Goal: Obtain resource: Download file/media

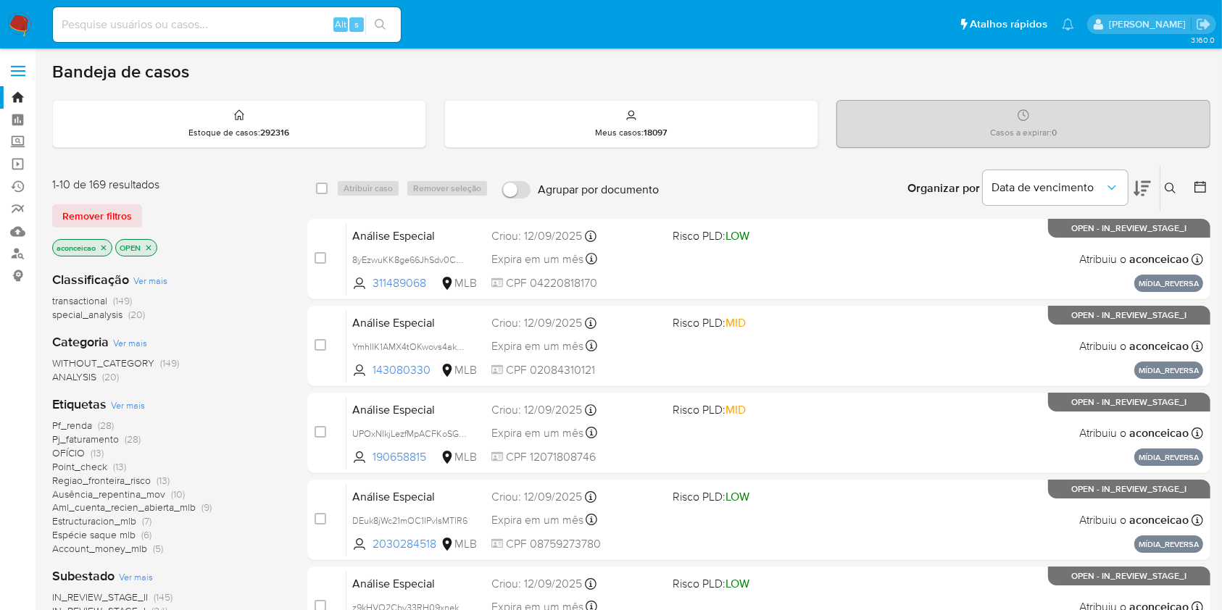
click at [1154, 186] on div "Organizar por Data de vencimento" at bounding box center [1028, 188] width 264 height 45
click at [1142, 189] on icon at bounding box center [1142, 188] width 17 height 15
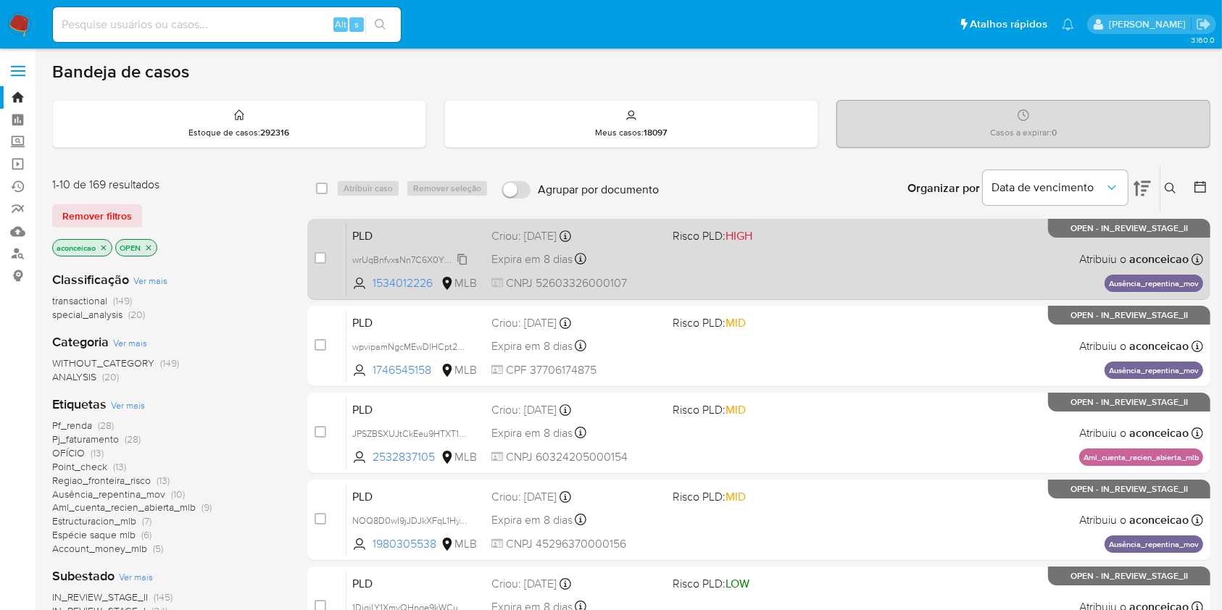
click at [465, 255] on span "wrUqBnfvxsNn7C6X0YRusOYR" at bounding box center [414, 259] width 125 height 16
click at [702, 261] on div "PLD wrUqBnfvxsNn7C6X0YRusOYR Copiado Copiado 1534012226 MLB Risco PLD: HIGH Cri…" at bounding box center [775, 259] width 857 height 73
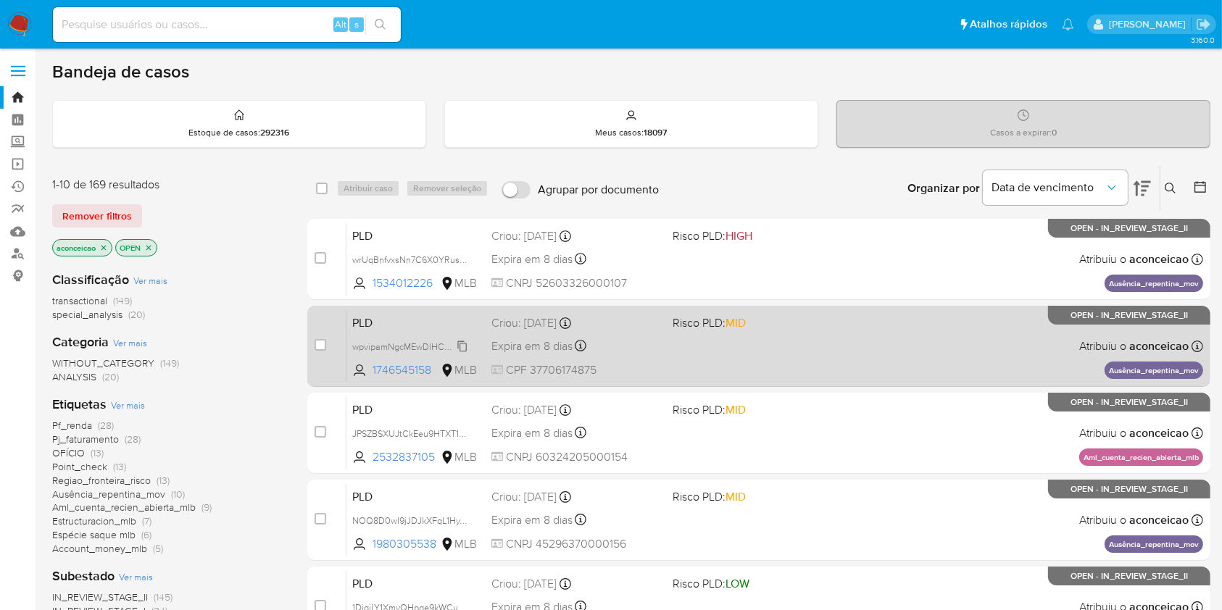
click at [463, 348] on span "wpvipamNgcMEwDlHCpt2a5a4" at bounding box center [414, 346] width 125 height 16
click at [623, 336] on div "Expira em 8 dias Expira em 26/09/2025 00:11:11" at bounding box center [576, 346] width 169 height 20
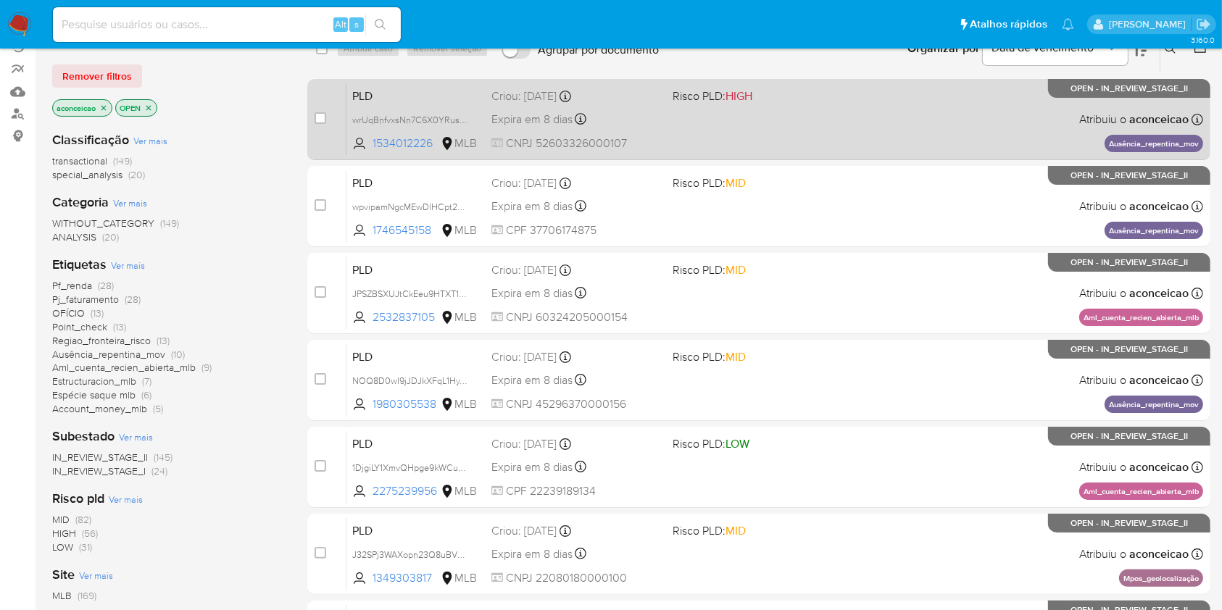
scroll to position [193, 0]
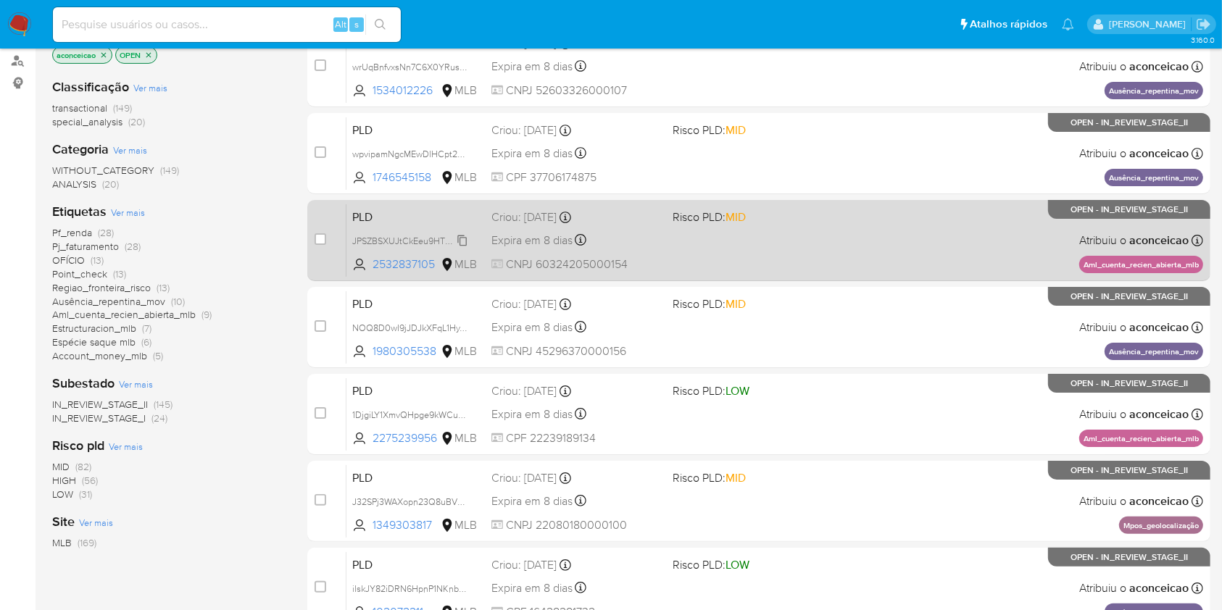
click at [464, 239] on span "JPSZBSXUJtCkEeu9HTXT14KK" at bounding box center [413, 240] width 123 height 16
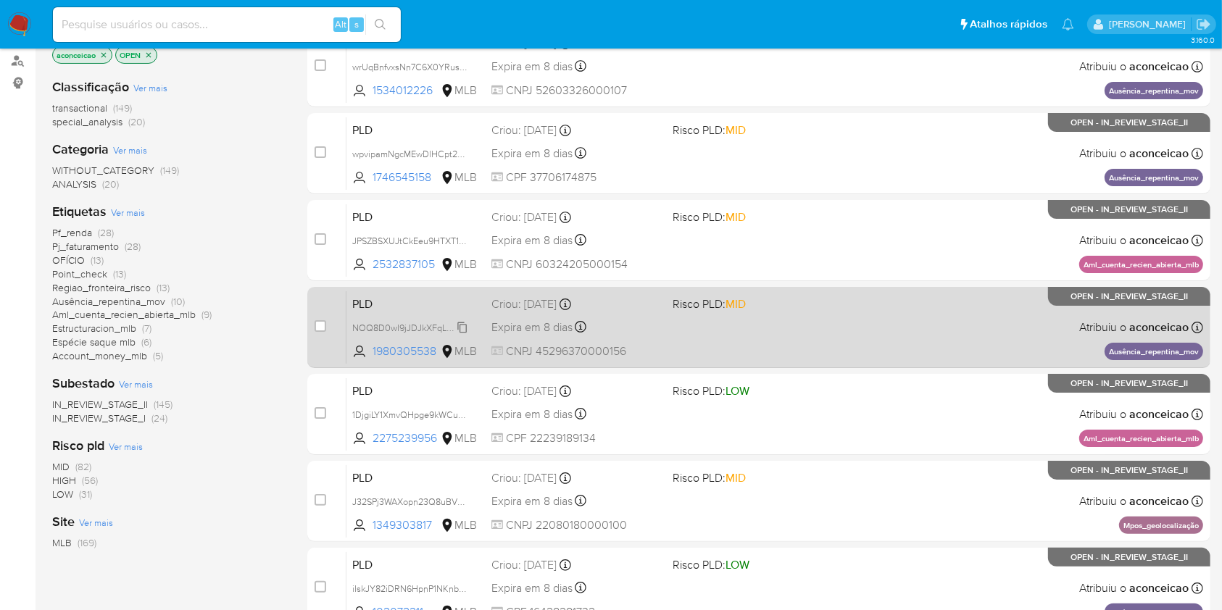
click at [464, 323] on span "NOQ8D0wI9jJDJkXFqL1HyTyv" at bounding box center [412, 327] width 120 height 16
click at [659, 323] on div "Expira em 8 dias Expira em 26/09/2025 00:18:02" at bounding box center [576, 328] width 169 height 20
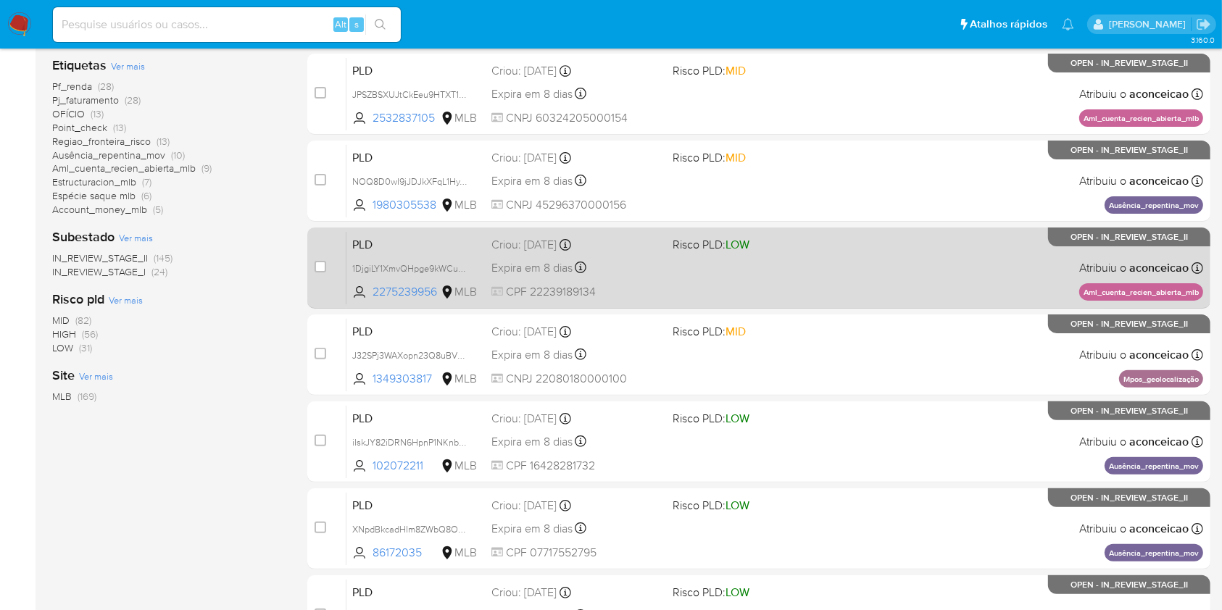
scroll to position [386, 0]
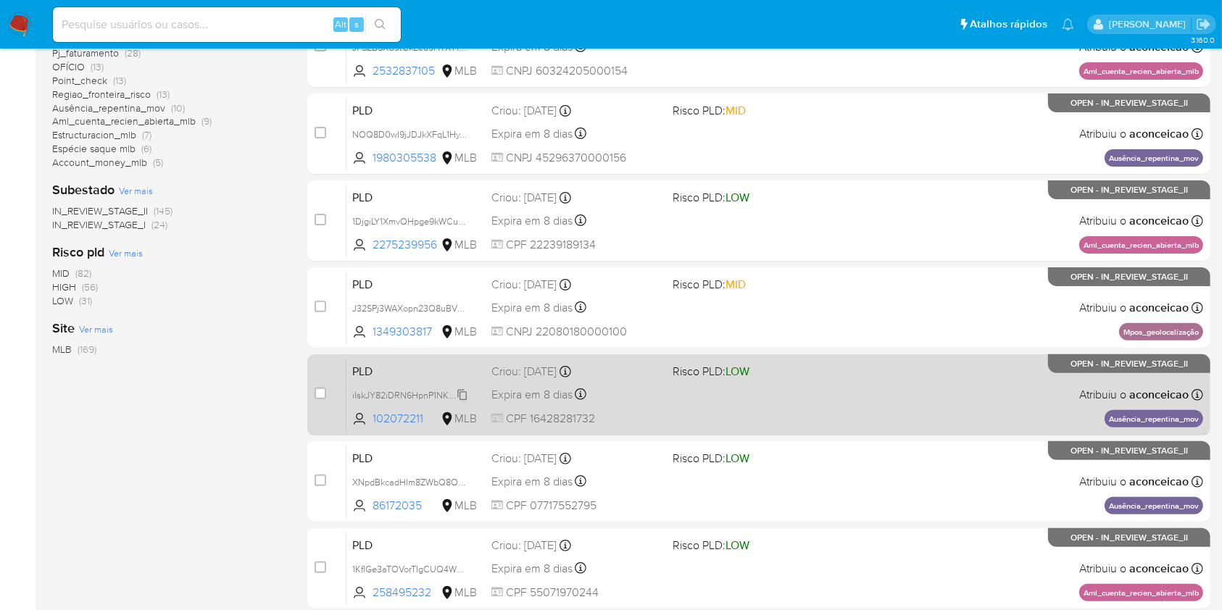
click at [461, 394] on span "iIskJY82iDRN6HpnP1NKnbZd" at bounding box center [410, 394] width 117 height 16
click at [661, 392] on div "PLD iIskJY82iDRN6HpnP1NKnbZd Copiado Copiado 102072211 MLB Risco PLD: LOW Criou…" at bounding box center [775, 394] width 857 height 73
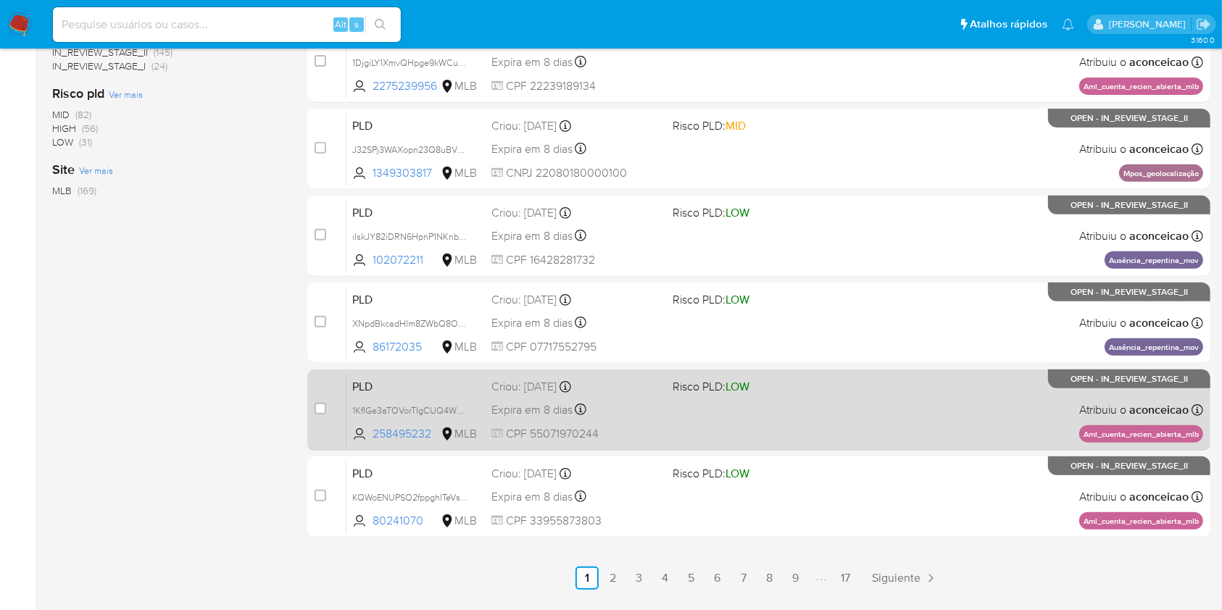
scroll to position [580, 0]
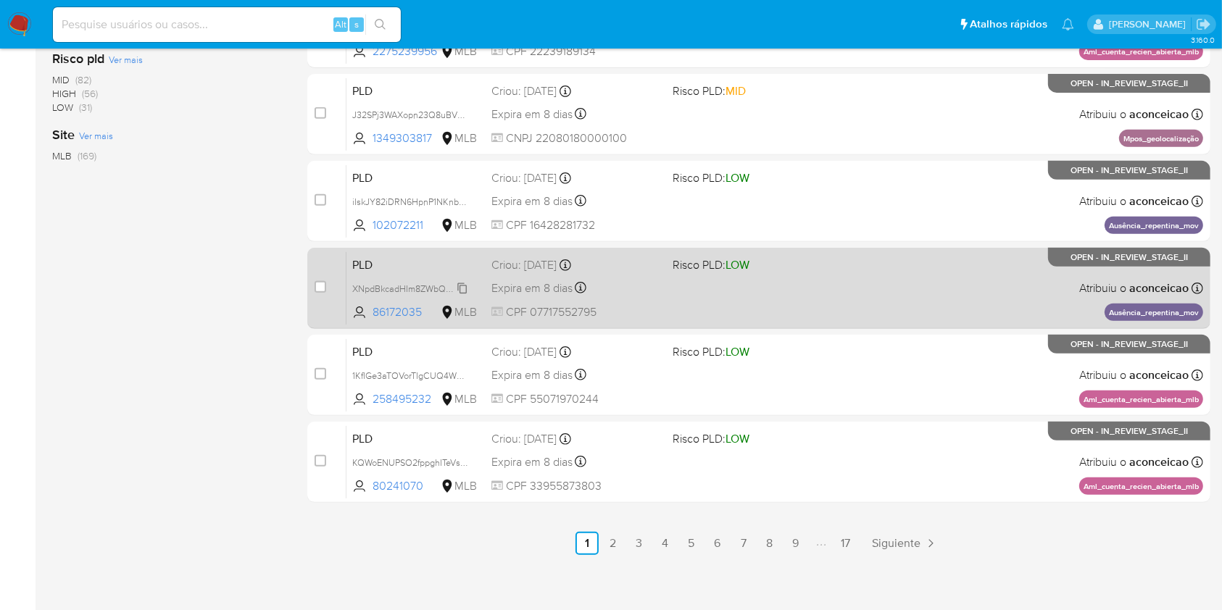
click at [461, 287] on span "XNpdBkcadHIm8ZWbQ8Om21GR" at bounding box center [418, 288] width 133 height 16
click at [656, 300] on div "PLD XNpdBkcadHIm8ZWbQ8Om21GR Copiado Copiado 86172035 MLB Risco PLD: LOW Criou:…" at bounding box center [775, 288] width 857 height 73
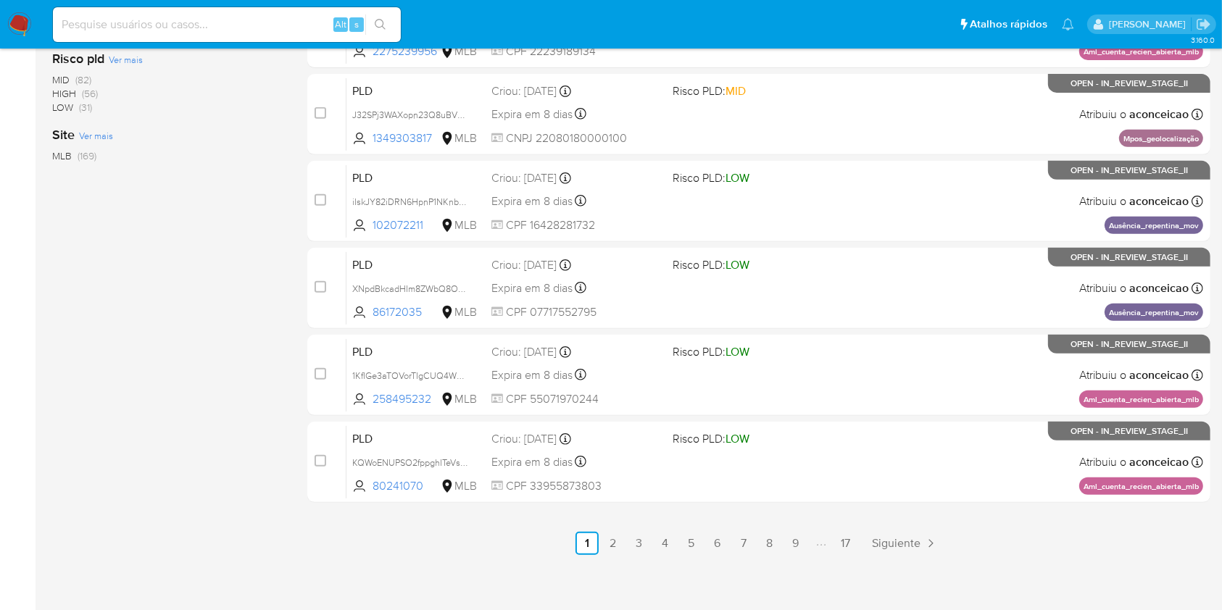
click at [621, 550] on link "2" at bounding box center [613, 543] width 23 height 23
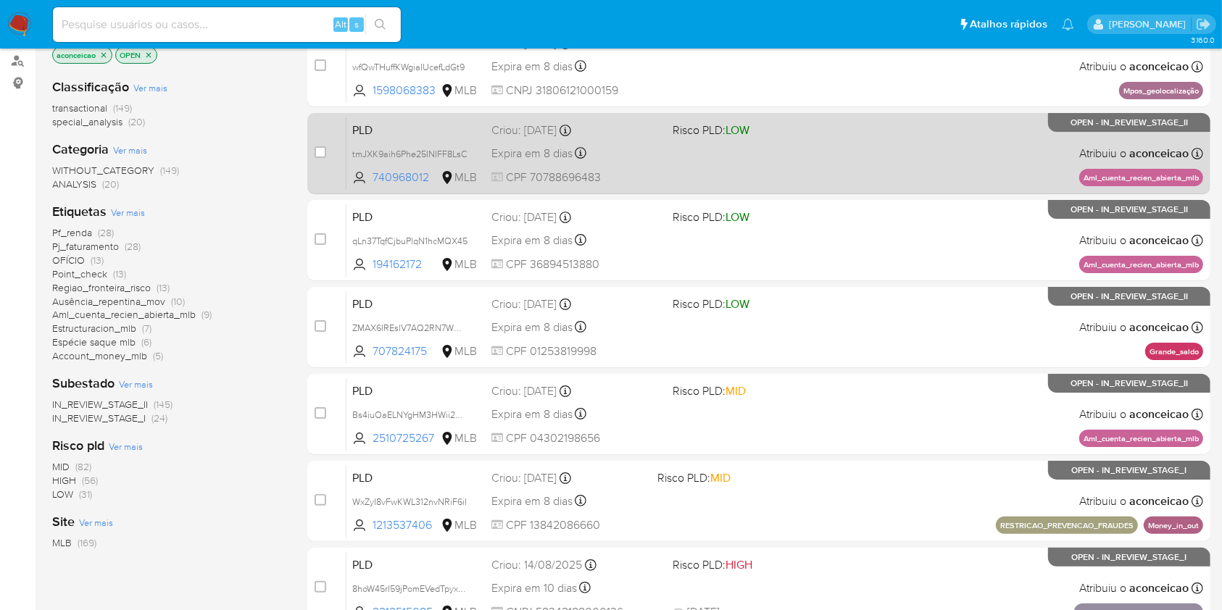
scroll to position [290, 0]
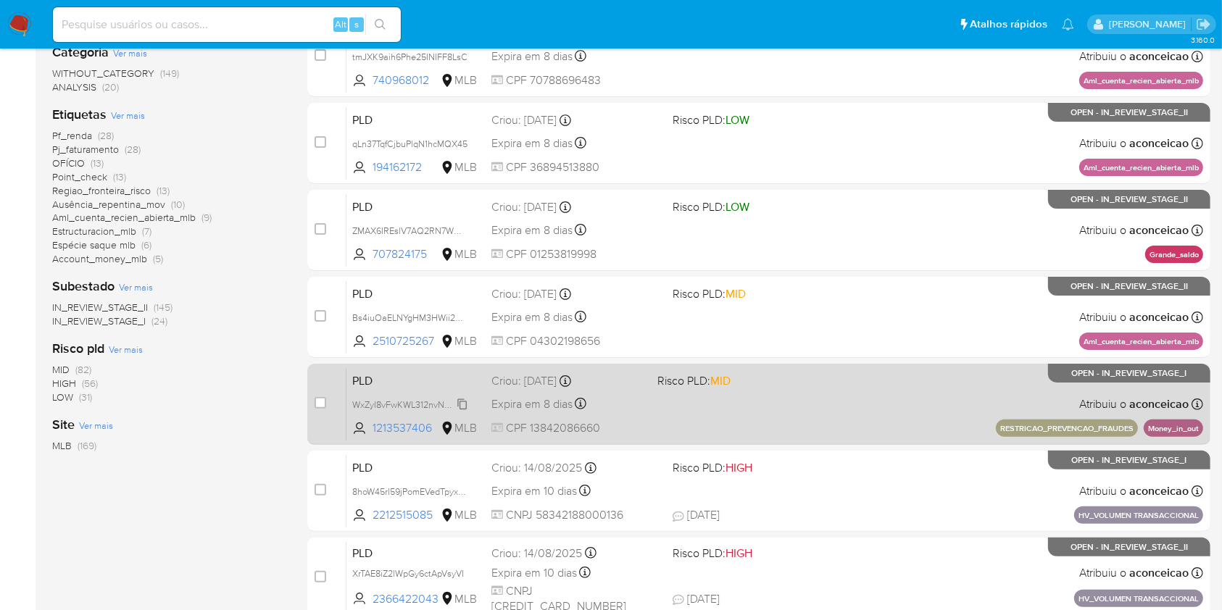
click at [460, 403] on span "WxZyI8vFwKWL312nvNRiF6iI" at bounding box center [409, 404] width 115 height 16
click at [696, 430] on div "PLD WxZyI8vFwKWL312nvNRiF6iI Copiado Copiado 1213537406 MLB Risco PLD: MID Crio…" at bounding box center [775, 404] width 857 height 73
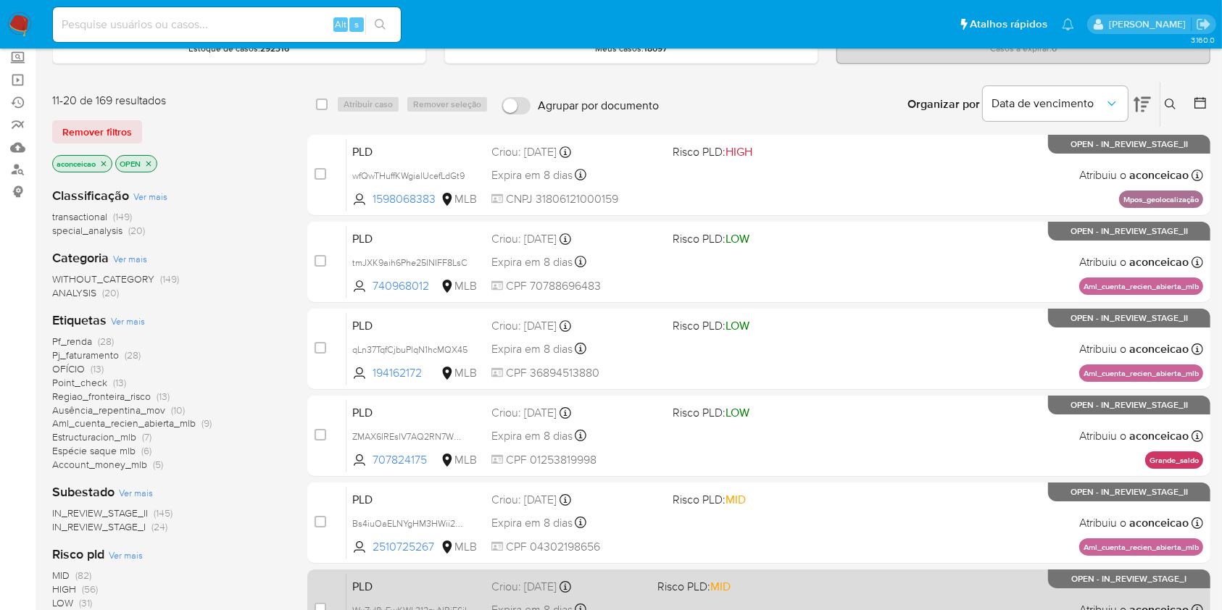
scroll to position [0, 0]
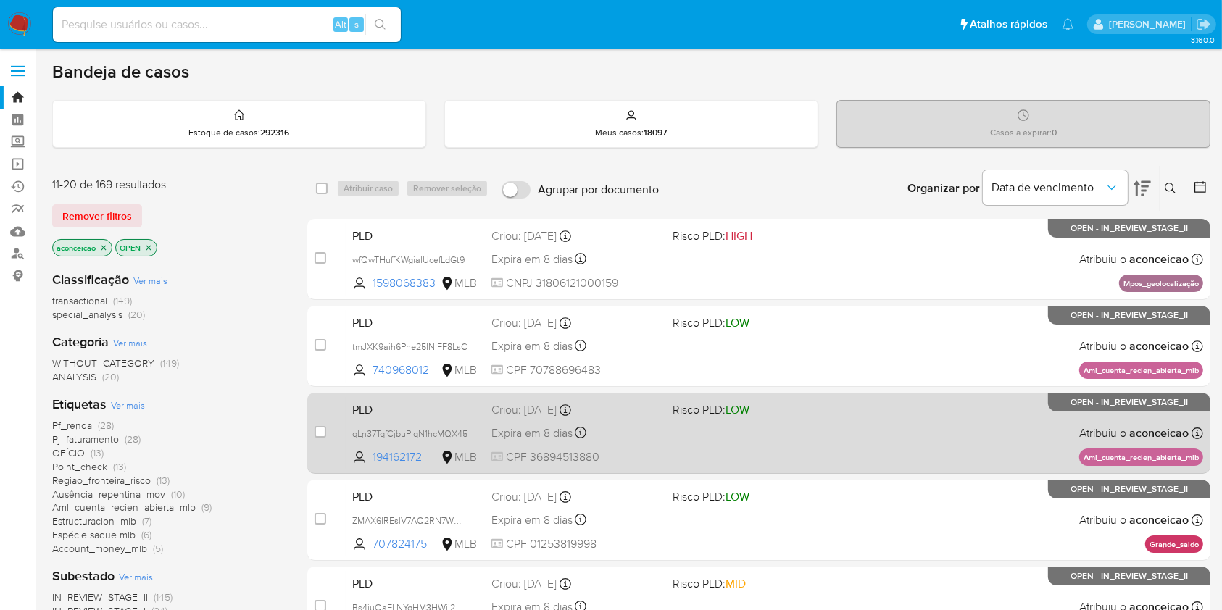
click at [838, 419] on div "PLD qLn37TqfCjbuPlqN1hcMQX45 194162172 MLB Risco PLD: LOW Criou: 12/08/2025 Cri…" at bounding box center [775, 433] width 857 height 73
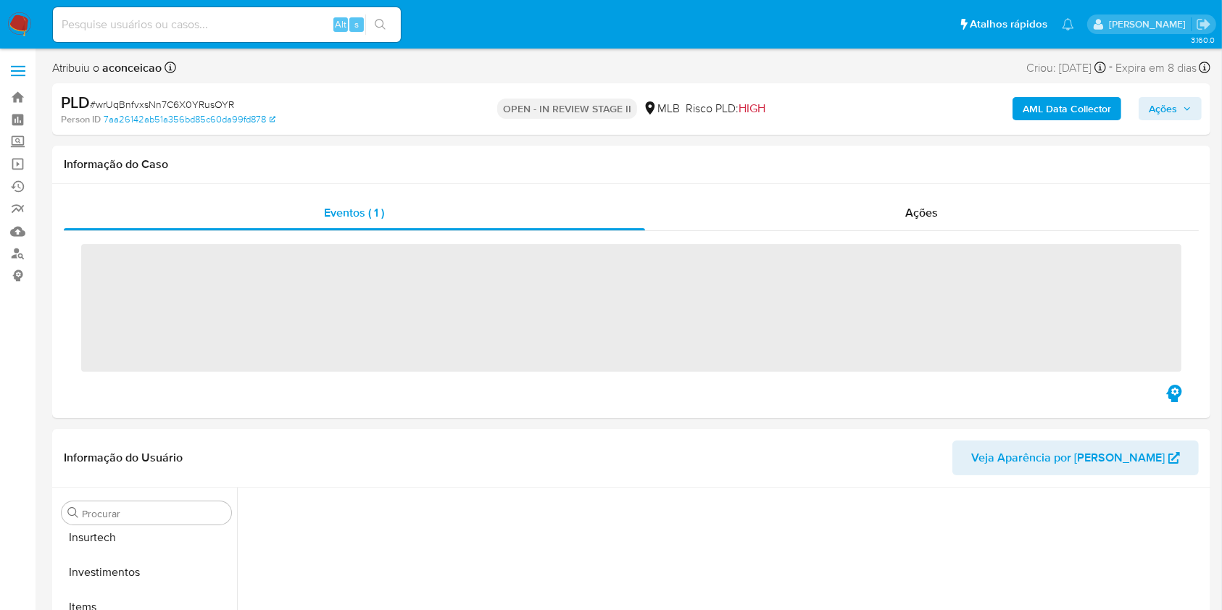
scroll to position [682, 0]
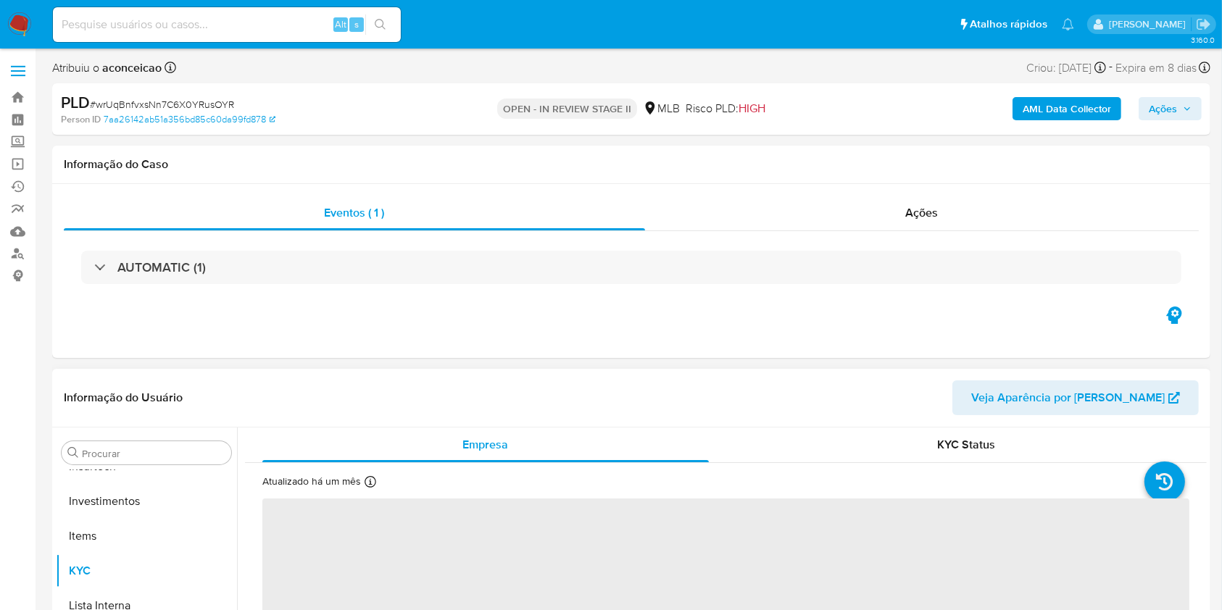
select select "10"
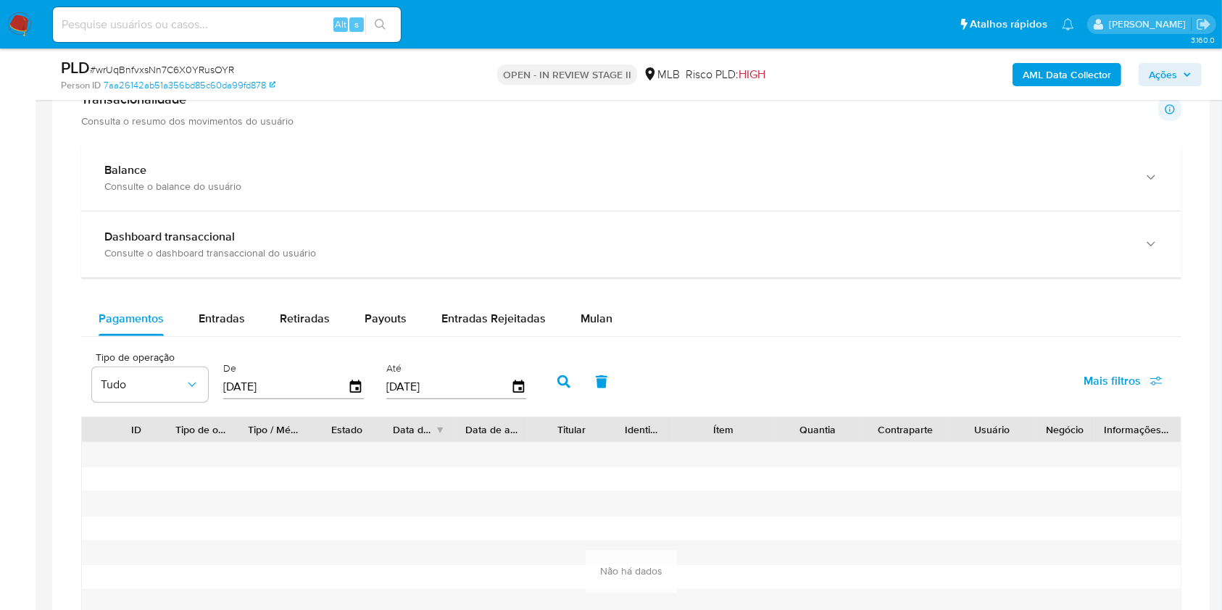
scroll to position [1160, 0]
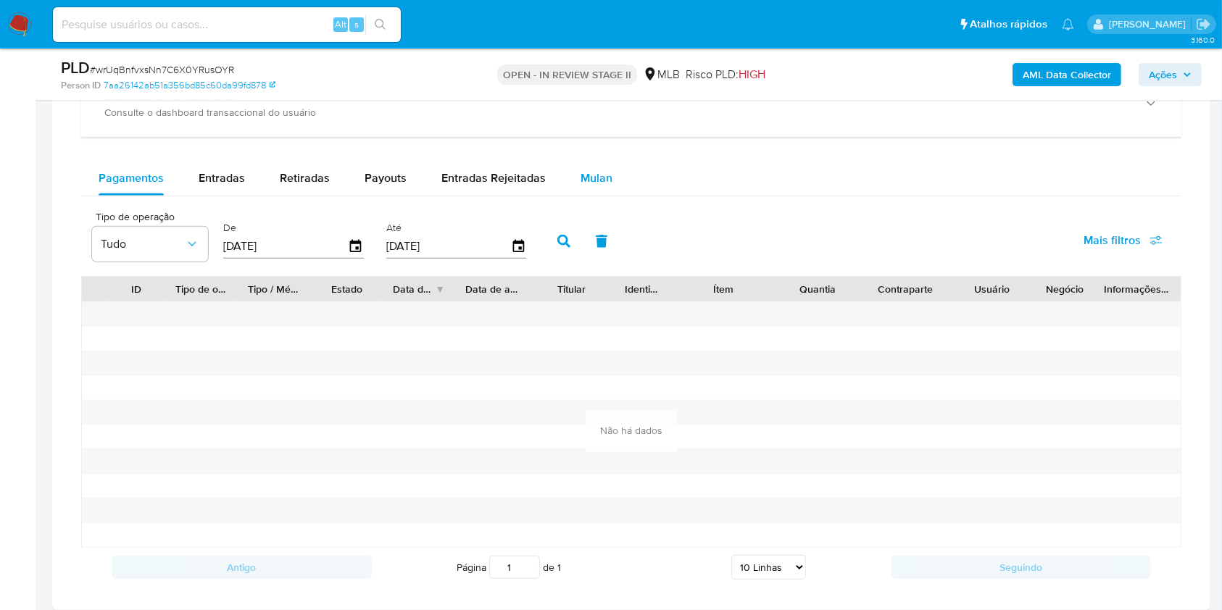
click at [605, 186] on div "Mulan" at bounding box center [597, 178] width 32 height 35
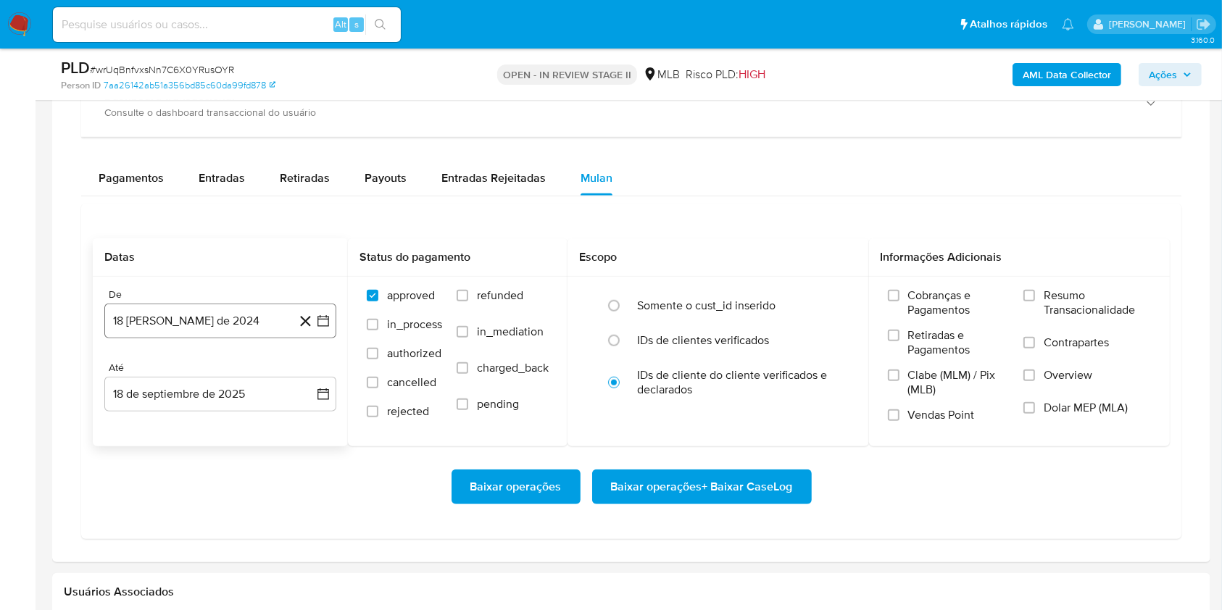
click at [239, 324] on button "18 de agosto de 2024" at bounding box center [220, 321] width 232 height 35
click at [225, 370] on span "agosto 2024" at bounding box center [214, 373] width 66 height 15
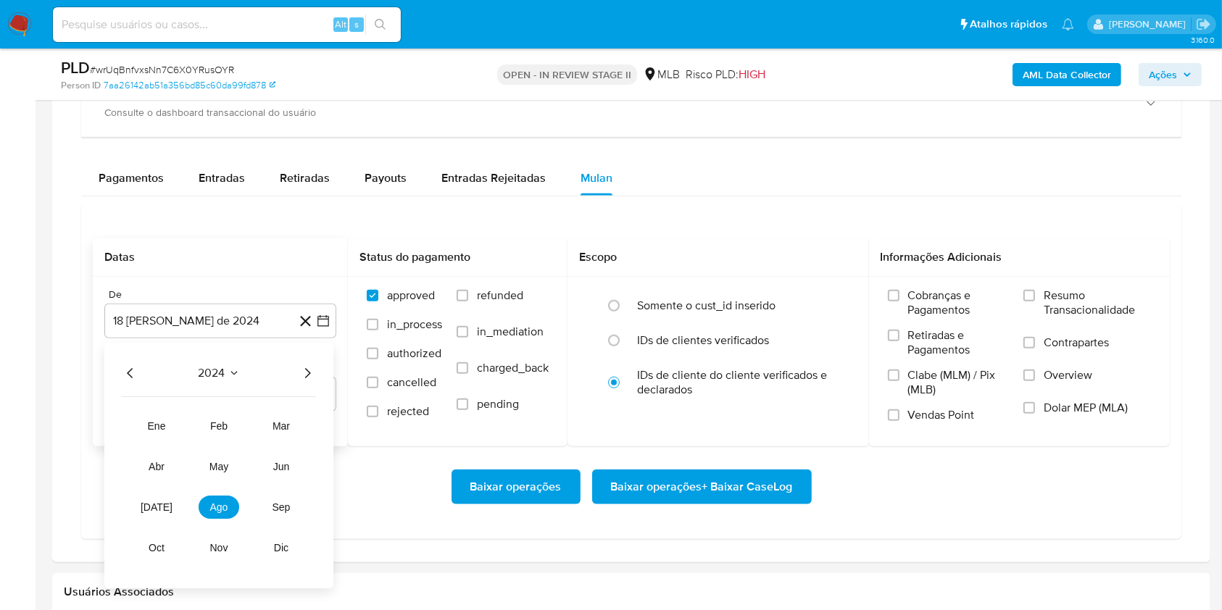
click at [307, 374] on icon "Año siguiente" at bounding box center [307, 373] width 17 height 17
click at [148, 496] on button "jul" at bounding box center [156, 507] width 41 height 23
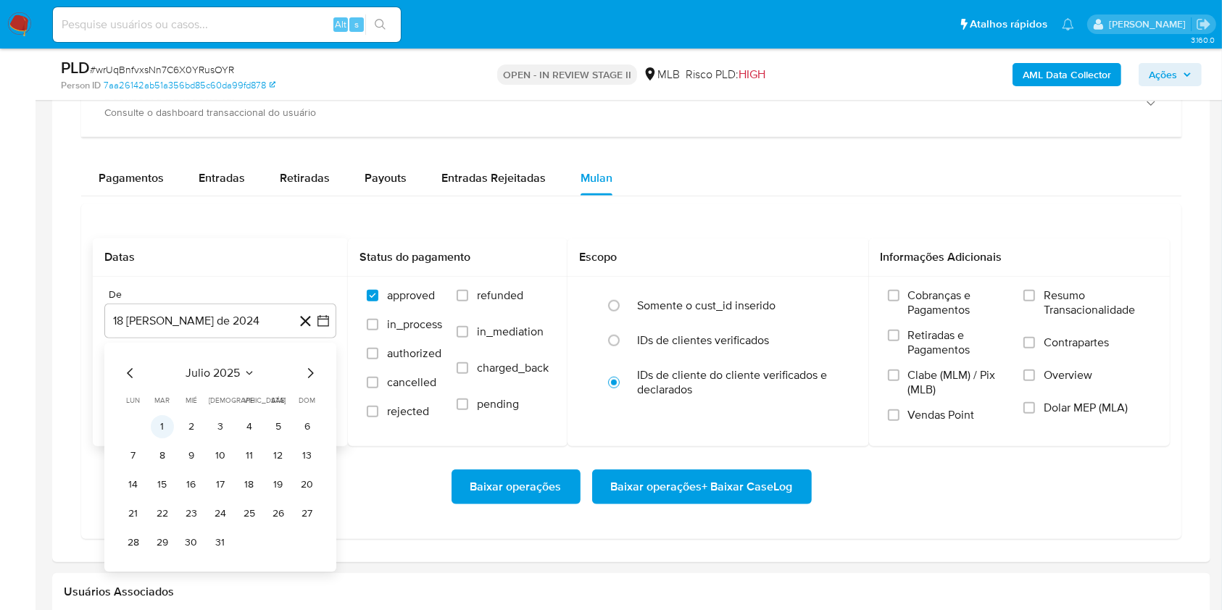
click at [157, 431] on button "1" at bounding box center [162, 426] width 23 height 23
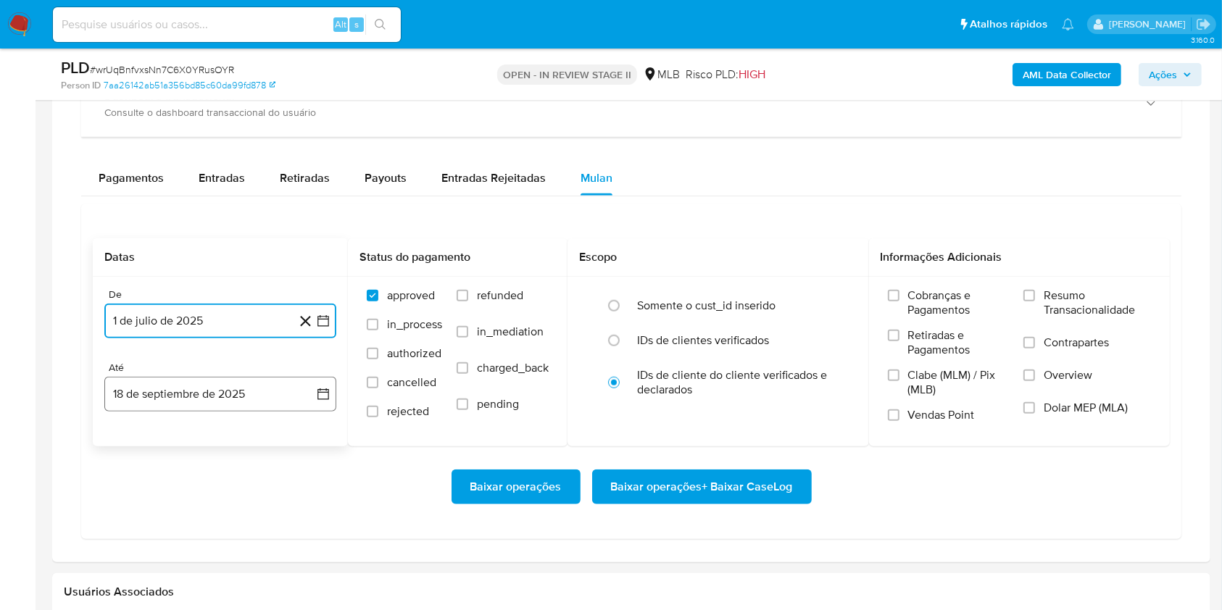
click at [196, 394] on button "18 de septiembre de 2025" at bounding box center [220, 394] width 232 height 35
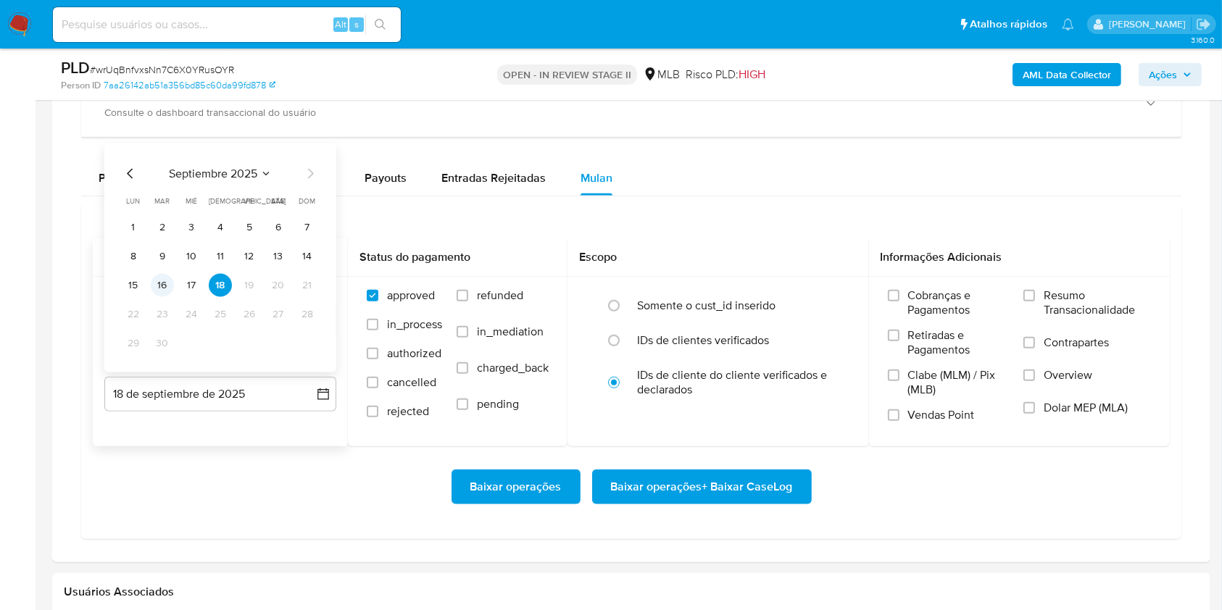
click at [169, 289] on button "16" at bounding box center [162, 285] width 23 height 23
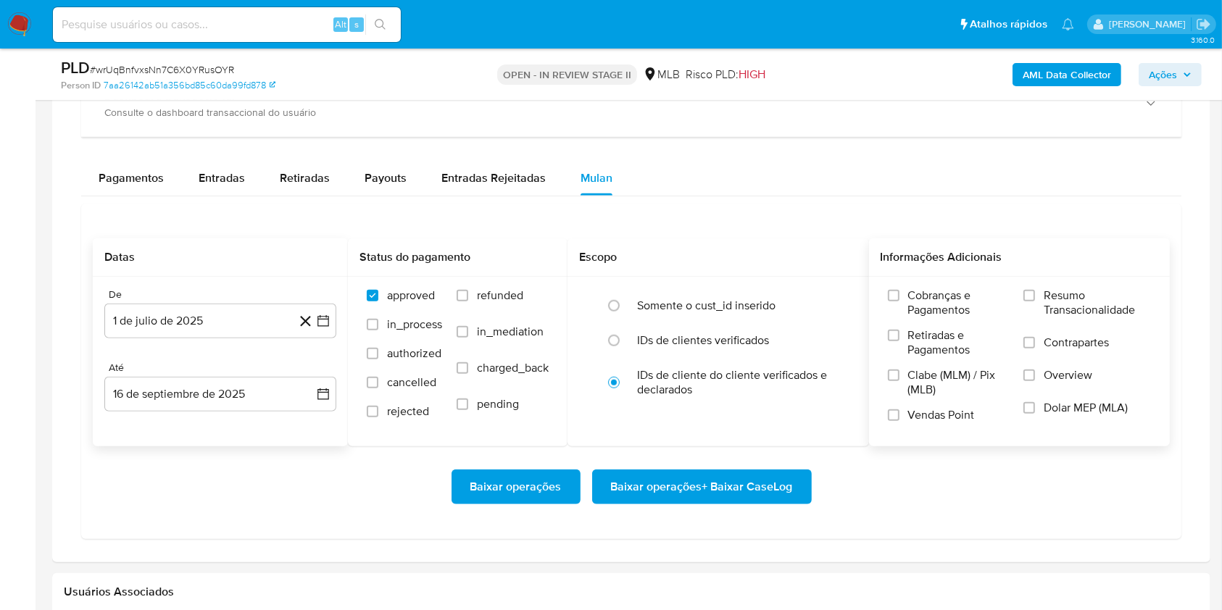
click at [1030, 302] on label "Resumo Transacionalidade" at bounding box center [1088, 312] width 128 height 47
click at [1030, 302] on input "Resumo Transacionalidade" at bounding box center [1030, 296] width 12 height 12
click at [730, 487] on span "Baixar operações + Baixar CaseLog" at bounding box center [702, 487] width 182 height 32
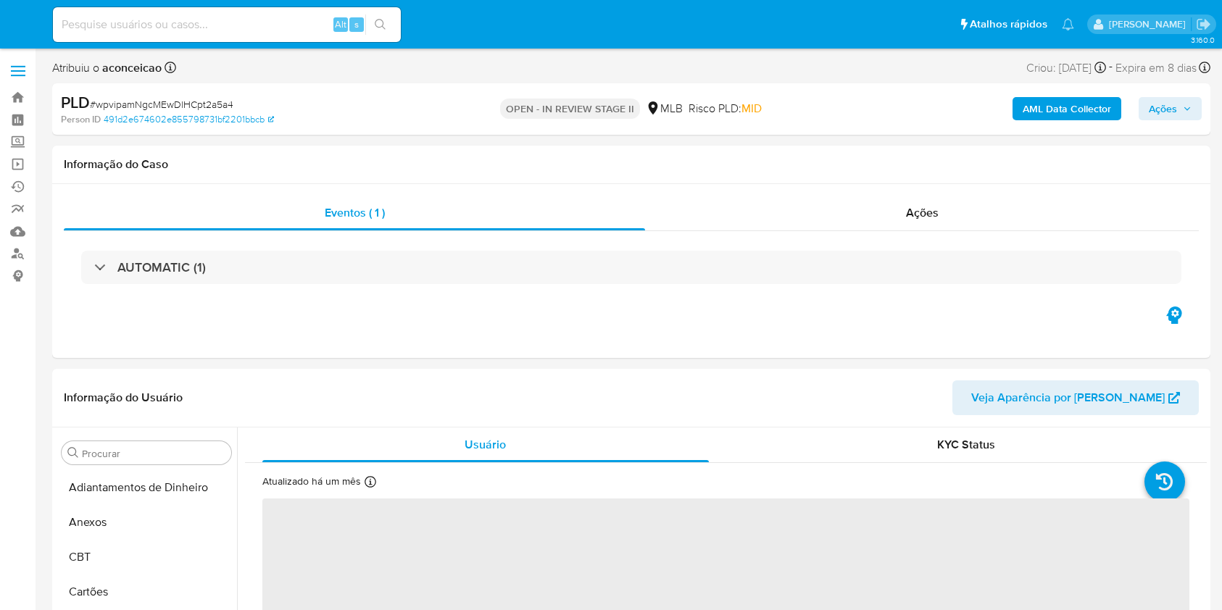
select select "10"
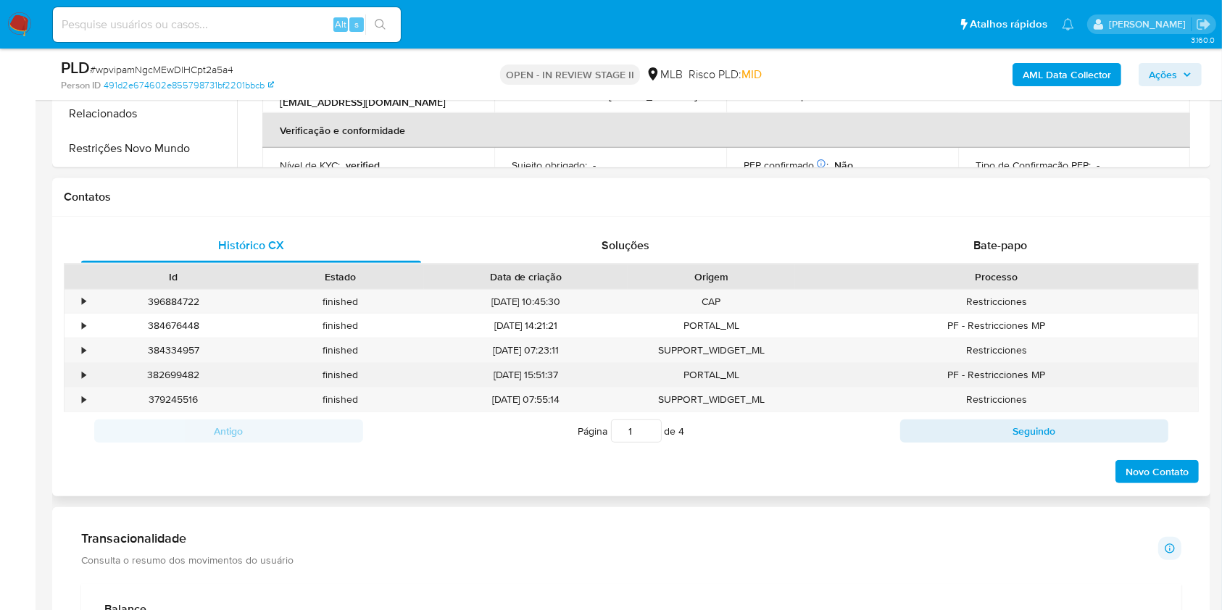
scroll to position [1063, 0]
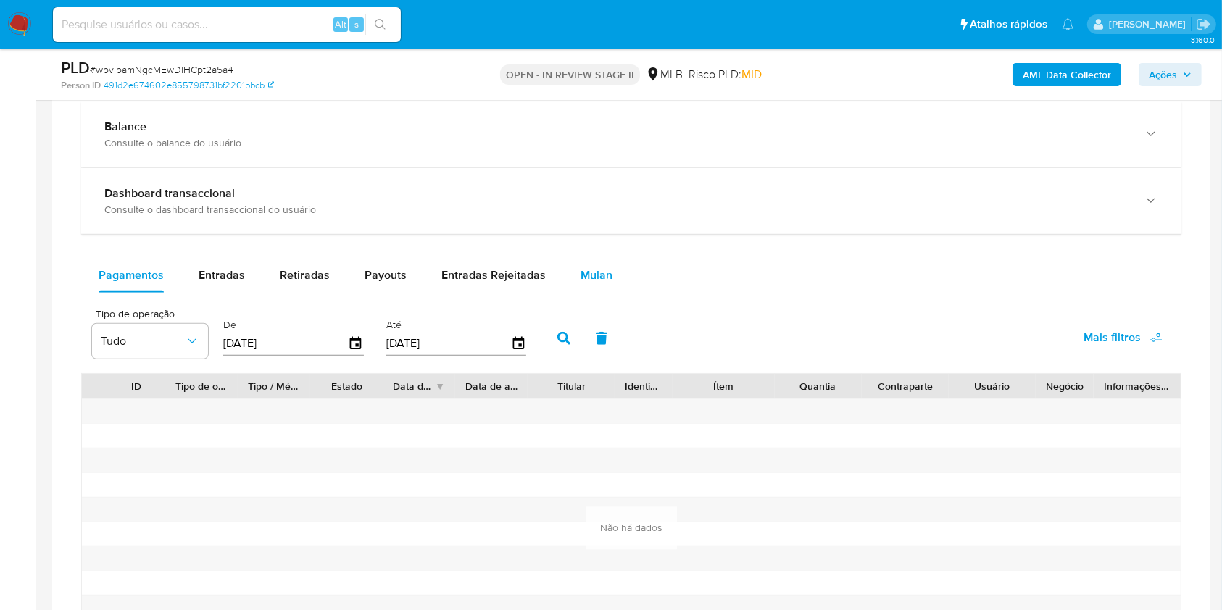
click at [595, 278] on span "Mulan" at bounding box center [597, 275] width 32 height 17
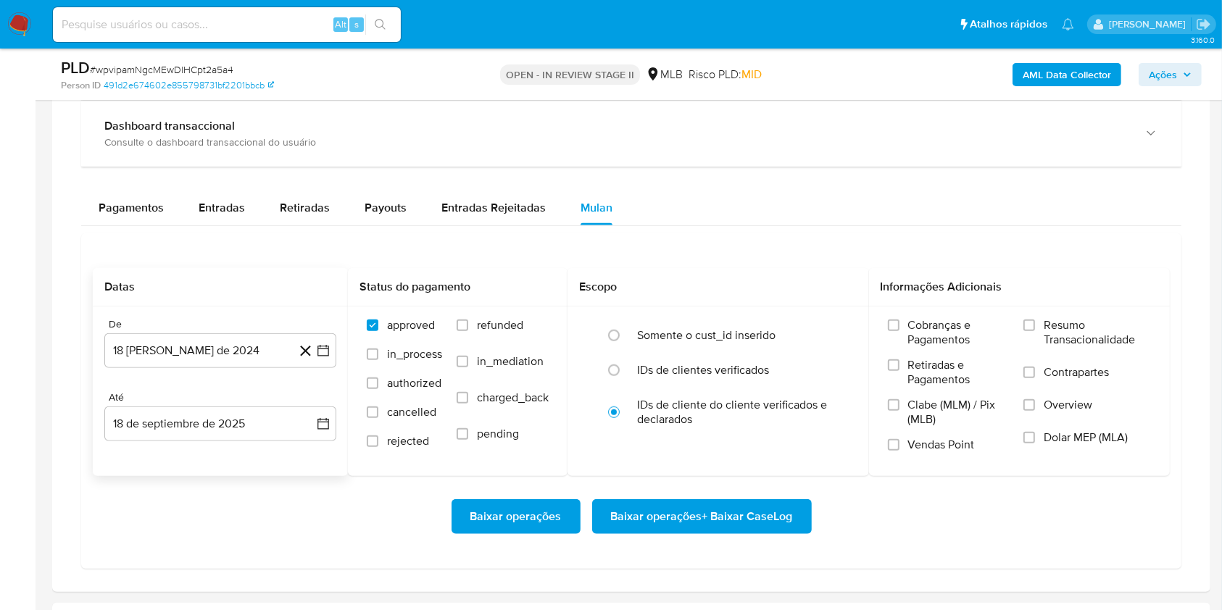
scroll to position [1160, 0]
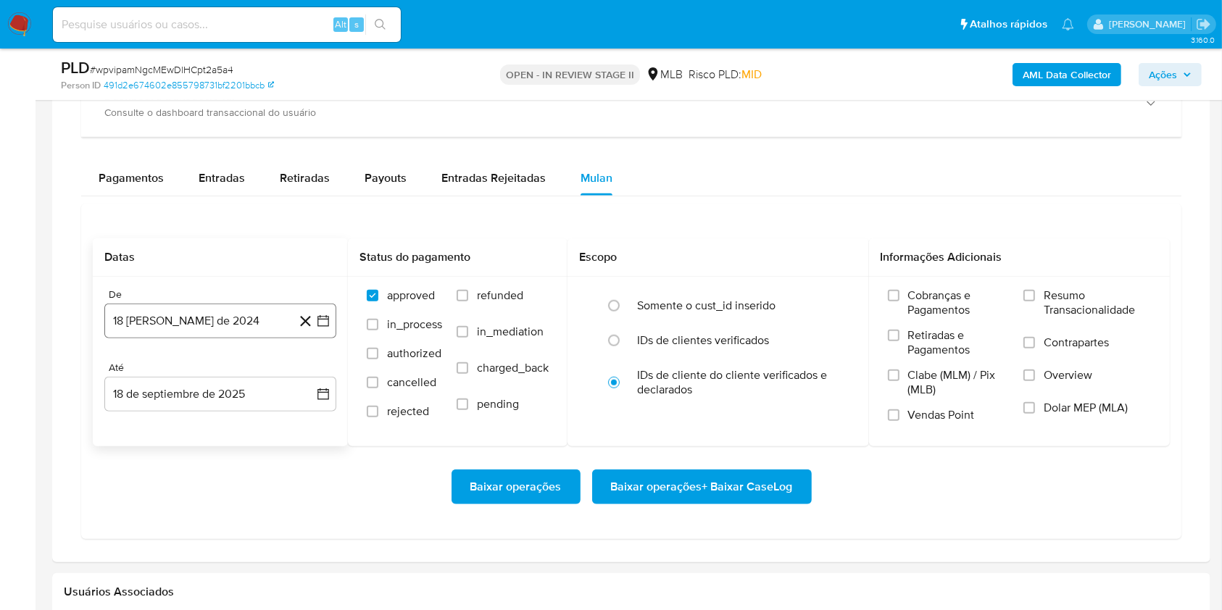
click at [207, 324] on button "[DATE]" at bounding box center [220, 321] width 232 height 35
drag, startPoint x: 241, startPoint y: 363, endPoint x: 260, endPoint y: 371, distance: 21.4
click at [241, 363] on div "[DATE] [DATE] lun lunes mar martes mié miércoles jue jueves vie viernes sáb sáb…" at bounding box center [220, 457] width 232 height 229
click at [254, 377] on icon "Seleccionar mes y año" at bounding box center [255, 374] width 12 height 12
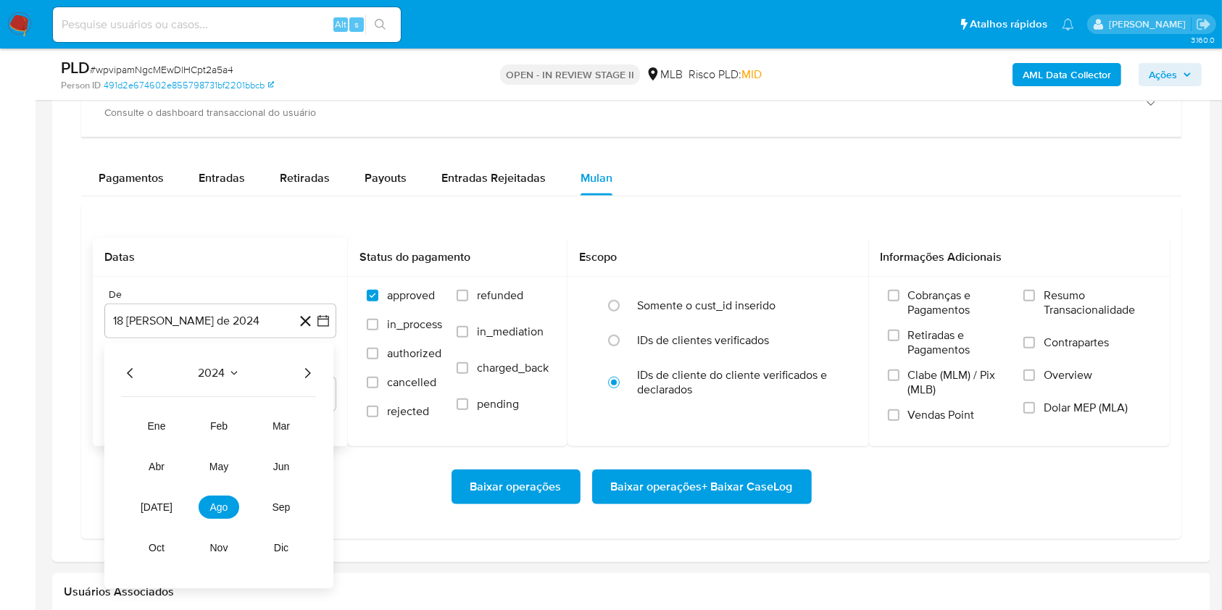
click at [302, 376] on icon "Año siguiente" at bounding box center [307, 373] width 17 height 17
click at [163, 512] on button "[DATE]" at bounding box center [156, 507] width 41 height 23
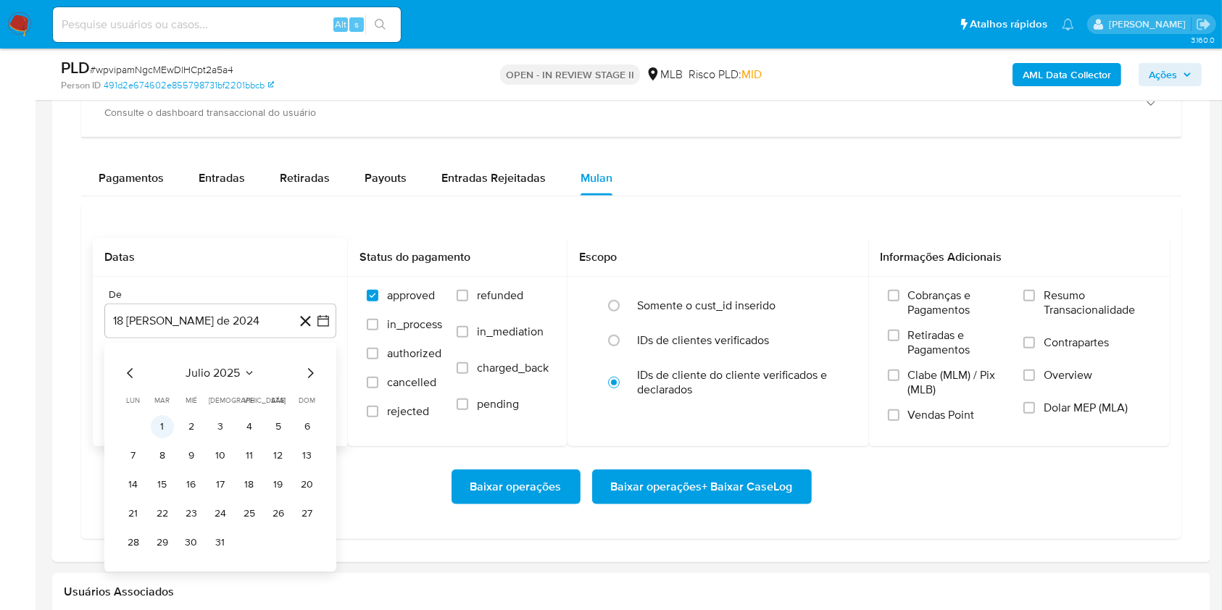
click at [159, 433] on button "1" at bounding box center [162, 426] width 23 height 23
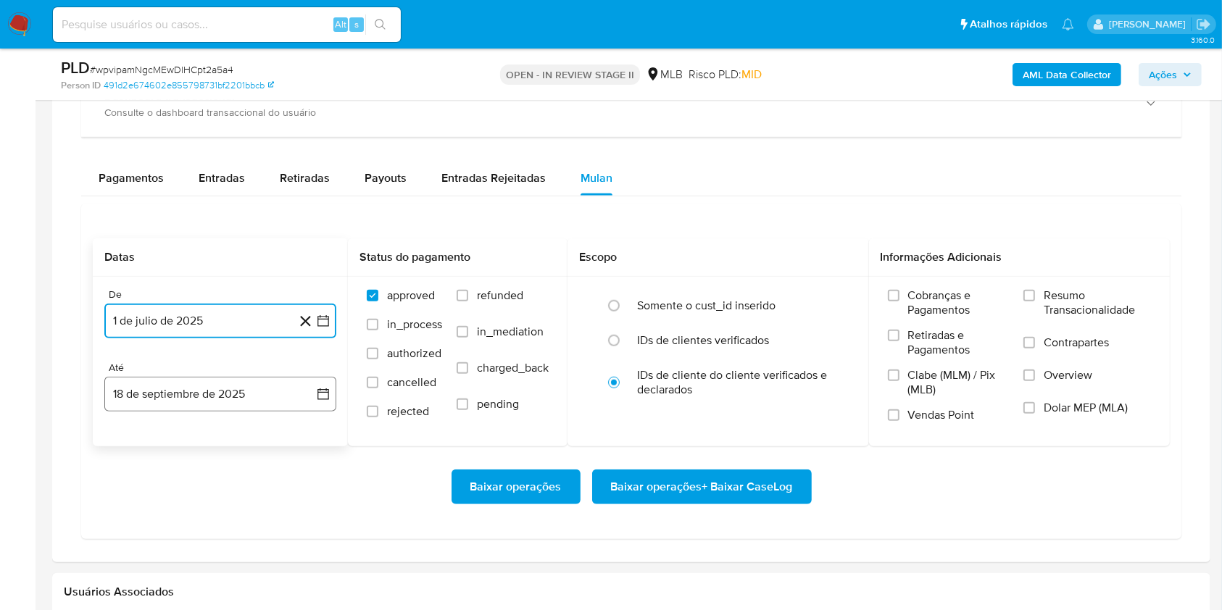
click at [212, 397] on button "18 de septiembre de 2025" at bounding box center [220, 394] width 232 height 35
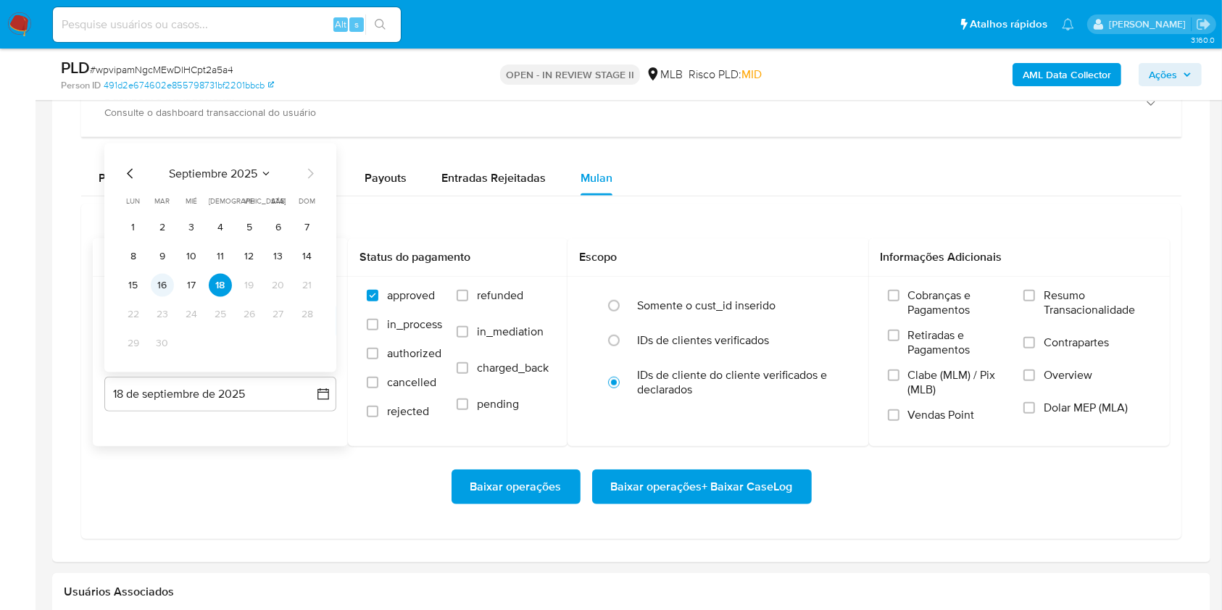
click at [160, 286] on button "16" at bounding box center [162, 285] width 23 height 23
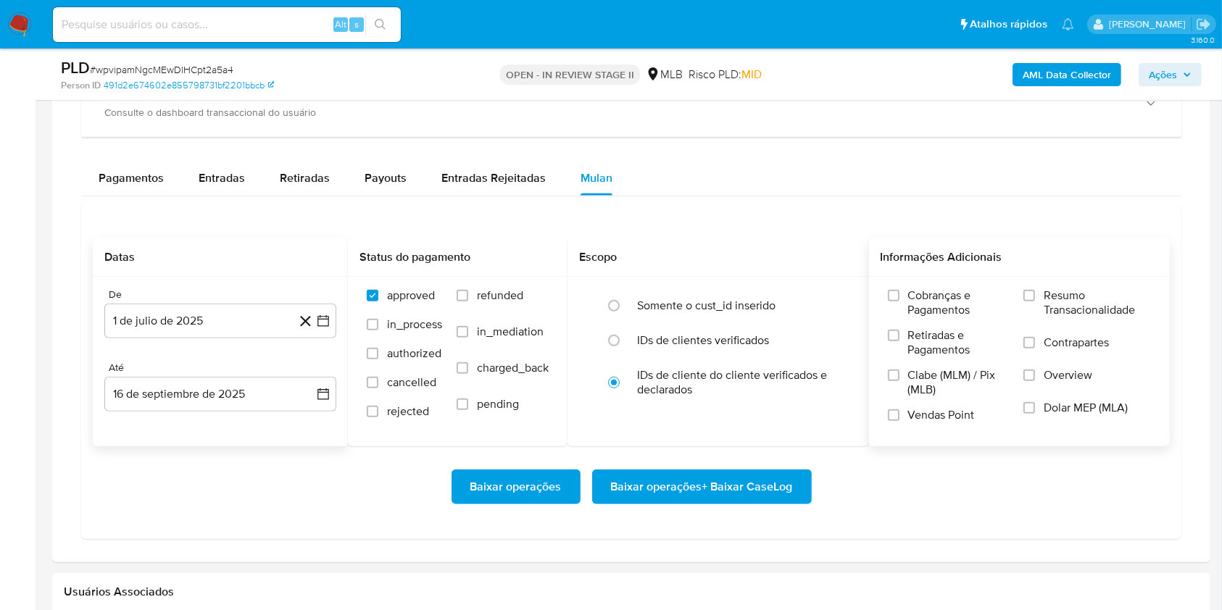
click at [1046, 299] on span "Resumo Transacionalidade" at bounding box center [1097, 303] width 107 height 29
click at [1035, 299] on input "Resumo Transacionalidade" at bounding box center [1030, 296] width 12 height 12
click at [733, 475] on span "Baixar operações + Baixar CaseLog" at bounding box center [702, 487] width 182 height 32
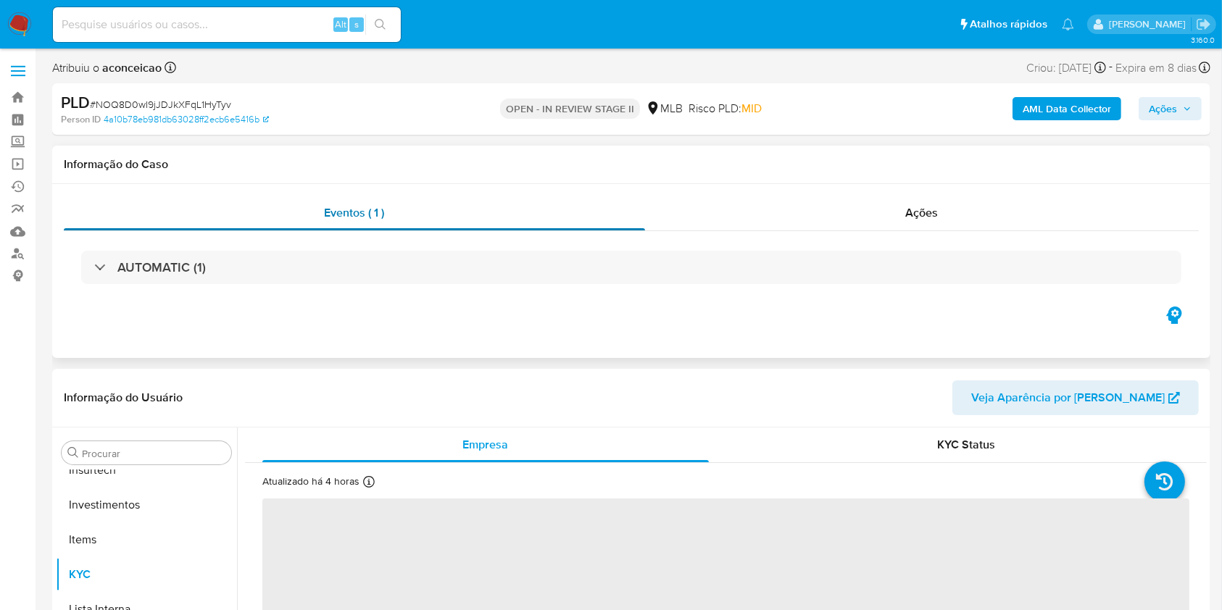
scroll to position [682, 0]
select select "10"
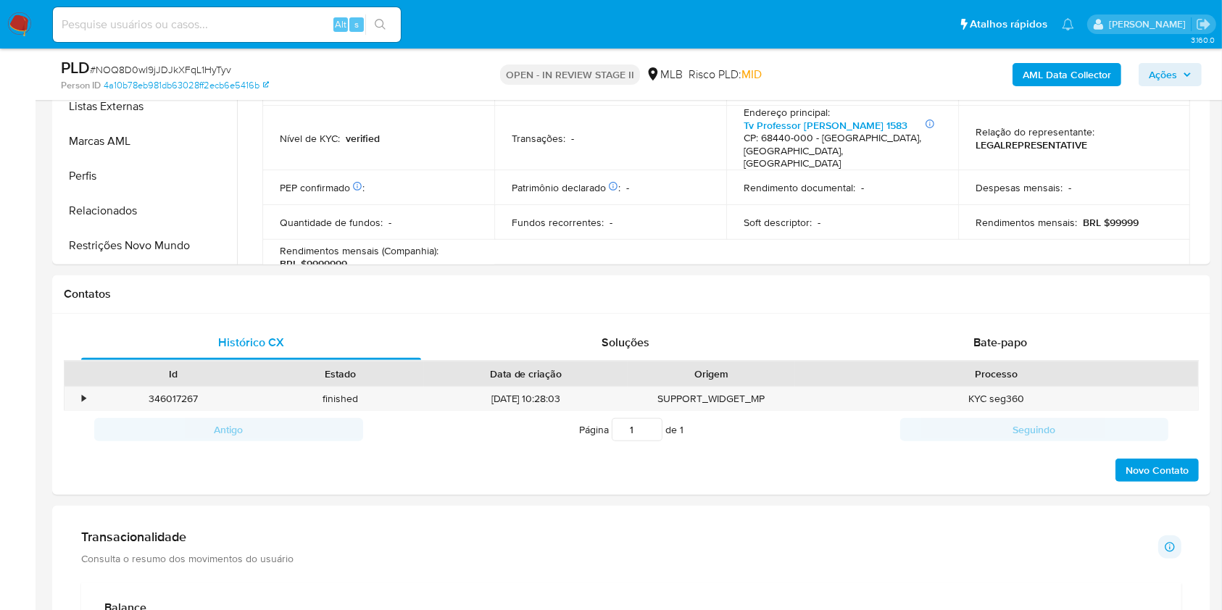
scroll to position [773, 0]
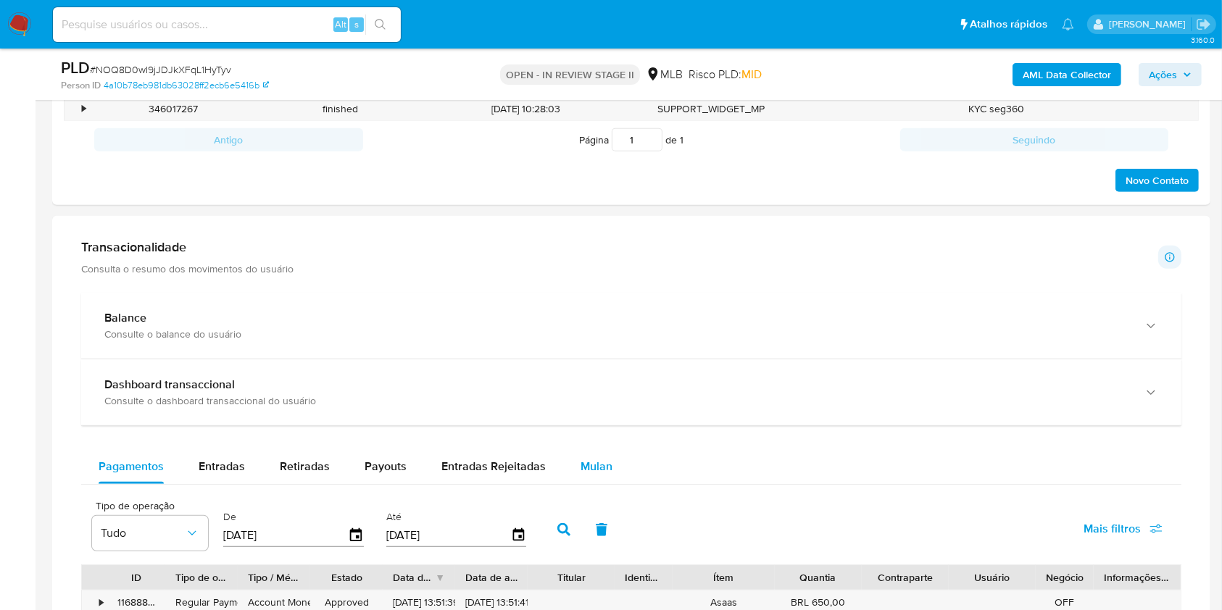
click at [586, 476] on div "Mulan" at bounding box center [597, 467] width 32 height 35
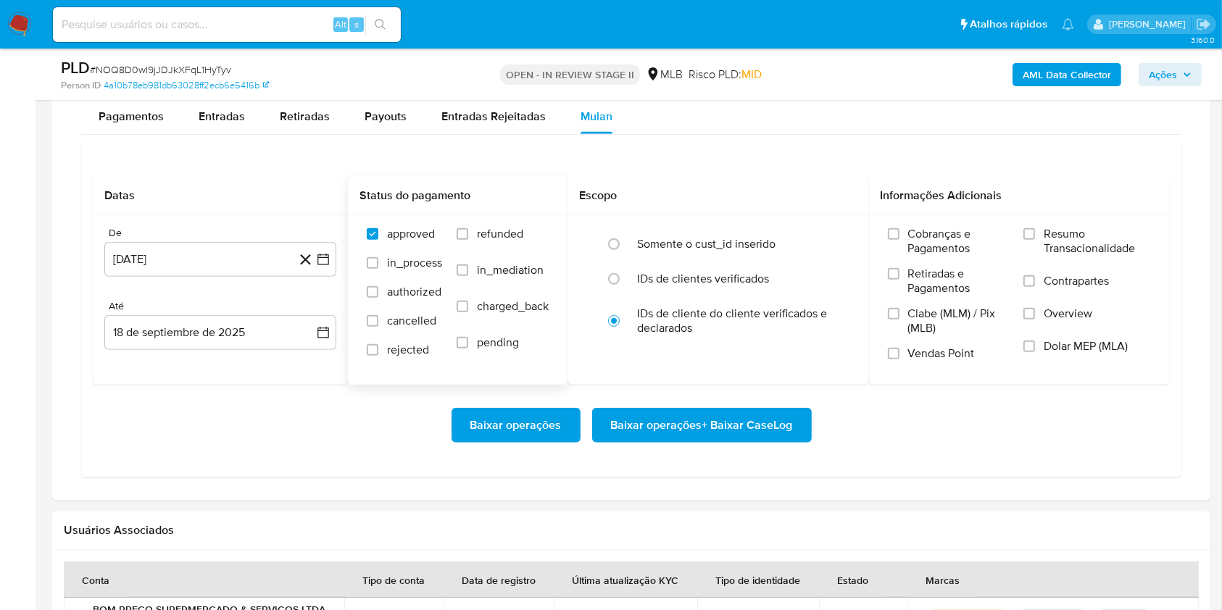
scroll to position [1160, 0]
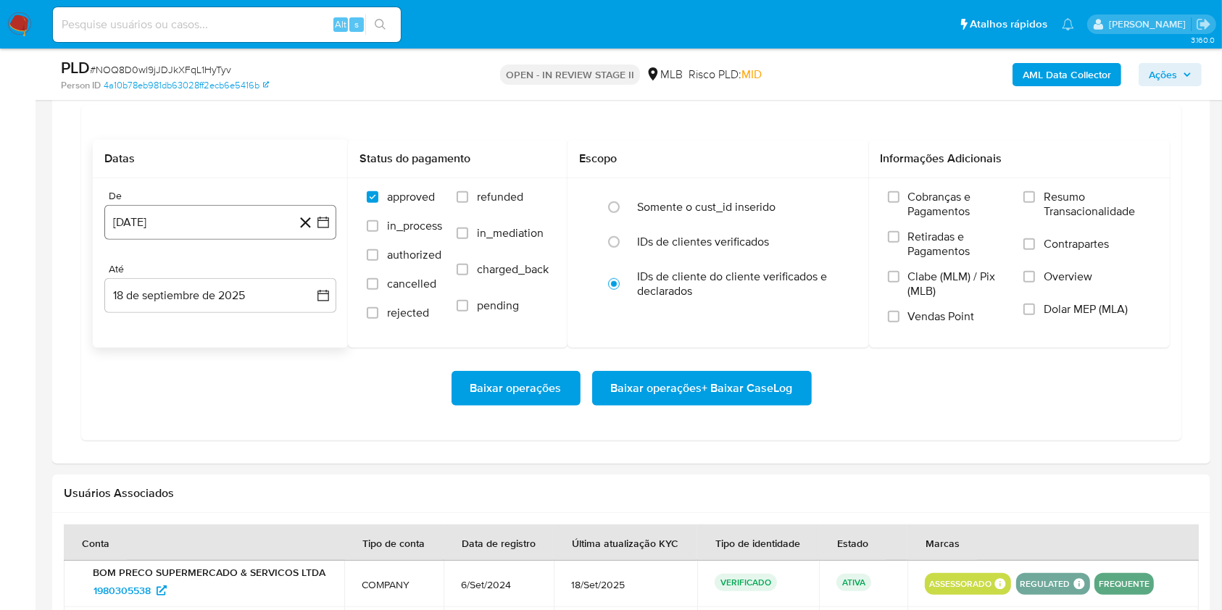
click at [234, 212] on button "18 [PERSON_NAME] de 2024" at bounding box center [220, 222] width 232 height 35
click at [236, 265] on div "agosto 2024 agosto 2024 lun lunes mar martes mié miércoles jue jueves vie viern…" at bounding box center [220, 359] width 232 height 229
click at [237, 276] on span "agosto 2024" at bounding box center [214, 275] width 66 height 15
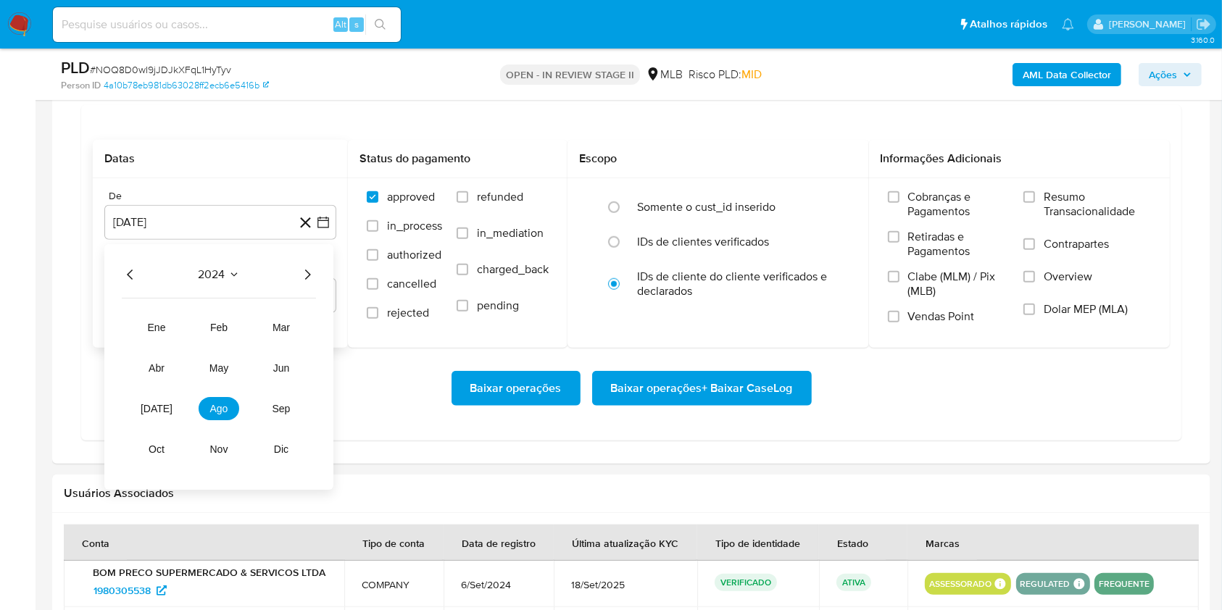
click at [300, 278] on icon "Año siguiente" at bounding box center [307, 275] width 17 height 17
click at [156, 415] on span "jul" at bounding box center [157, 410] width 32 height 12
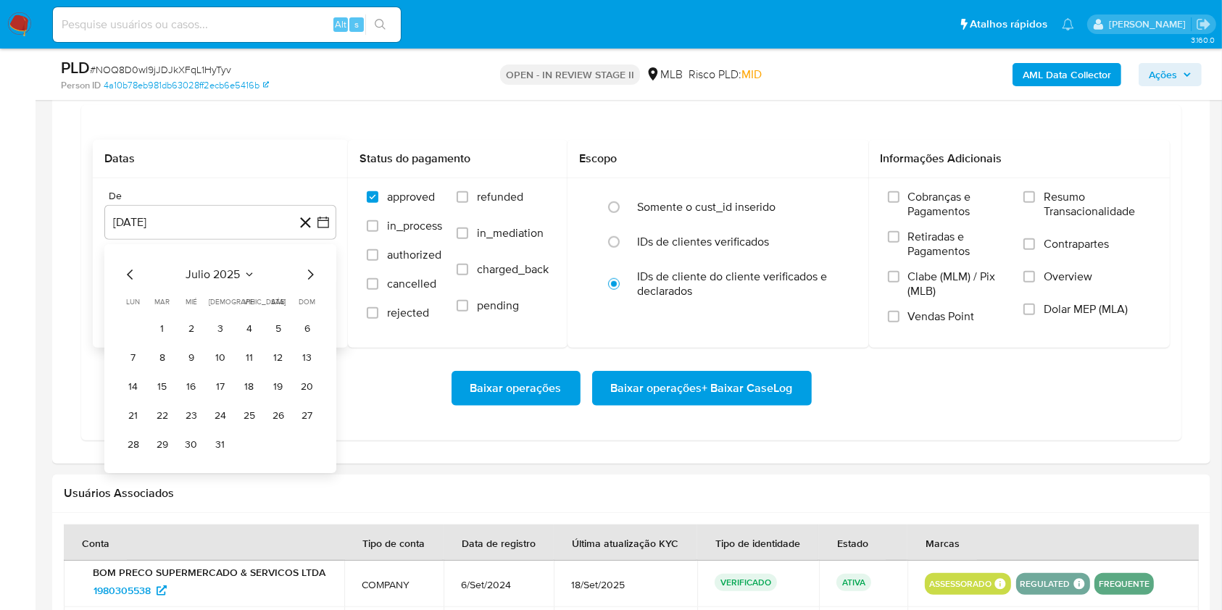
click at [167, 339] on button "1" at bounding box center [162, 329] width 23 height 23
click at [1050, 199] on span "Resumo Transacionalidade" at bounding box center [1097, 204] width 107 height 29
click at [1035, 199] on input "Resumo Transacionalidade" at bounding box center [1030, 197] width 12 height 12
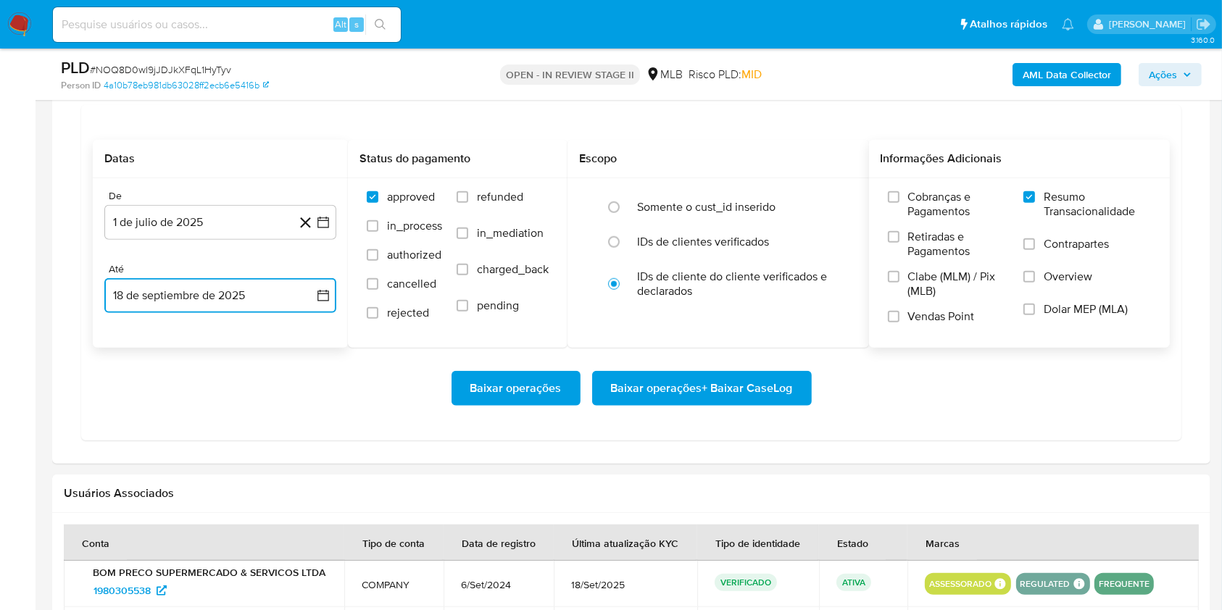
click at [267, 292] on button "18 de septiembre de 2025" at bounding box center [220, 295] width 232 height 35
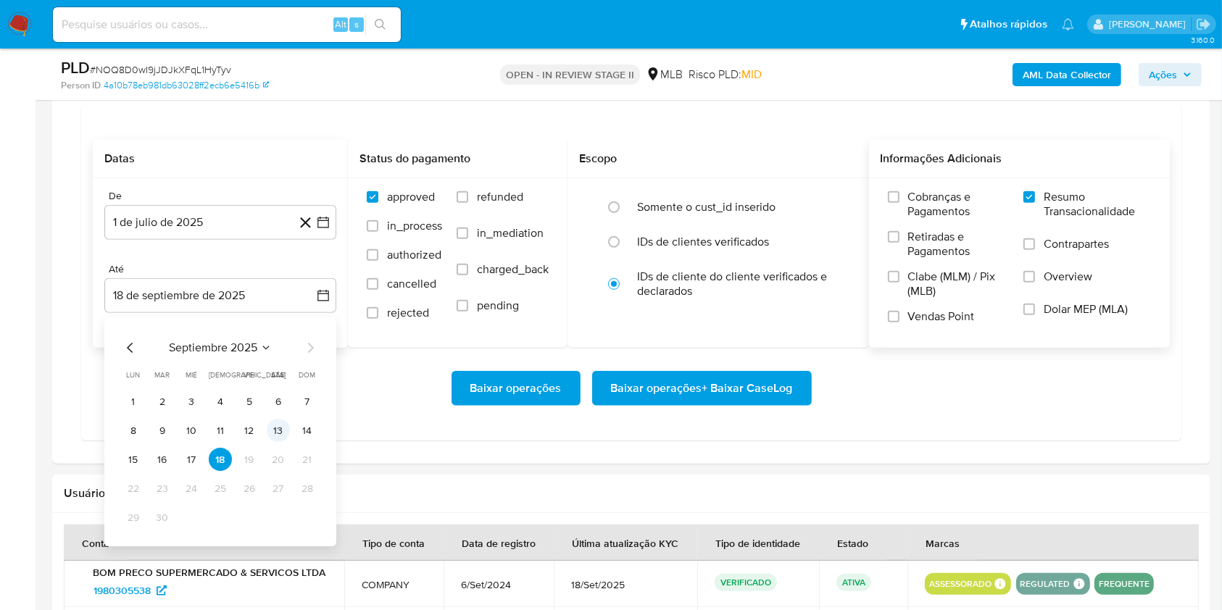
click at [267, 424] on td "13" at bounding box center [278, 431] width 23 height 23
click at [277, 431] on button "13" at bounding box center [278, 431] width 23 height 23
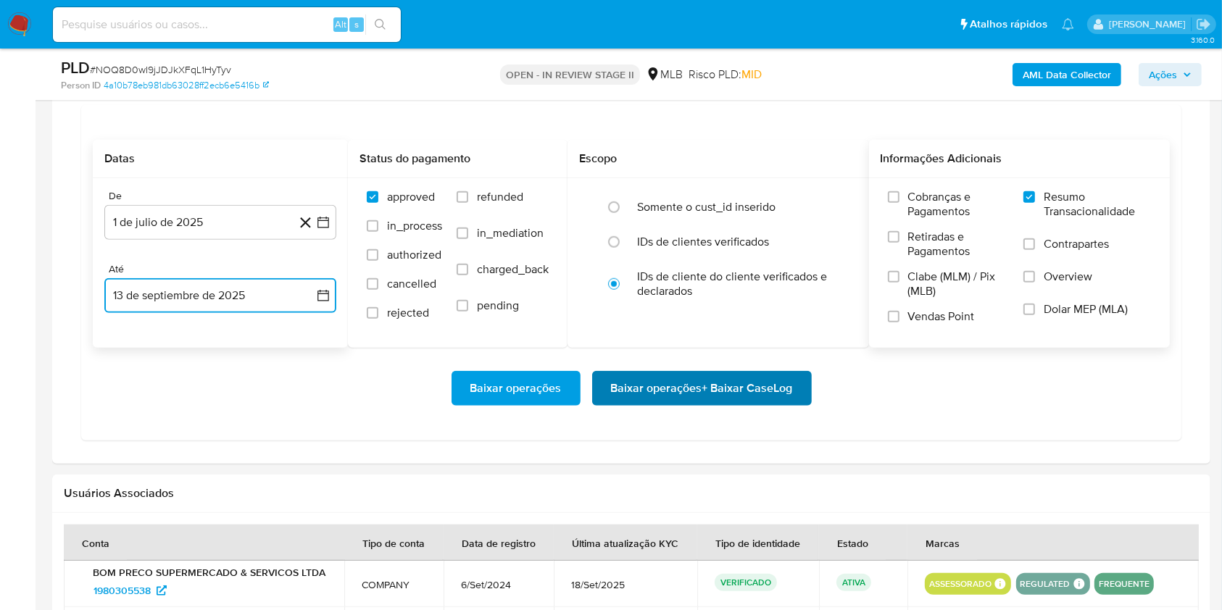
click at [692, 384] on span "Baixar operações + Baixar CaseLog" at bounding box center [702, 389] width 182 height 32
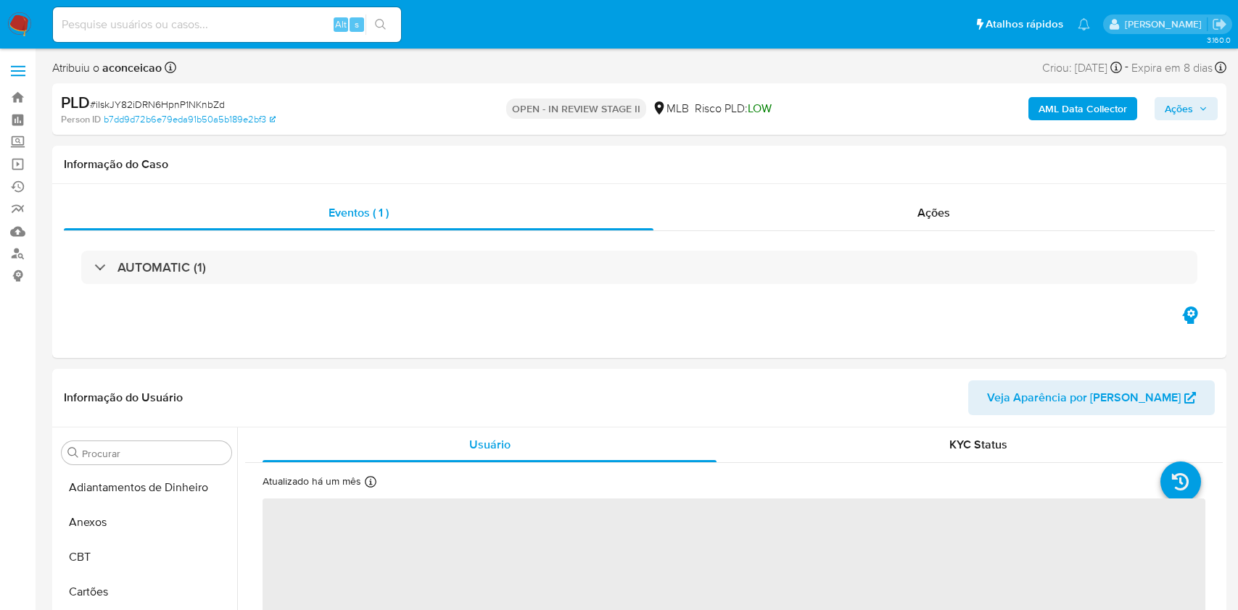
select select "10"
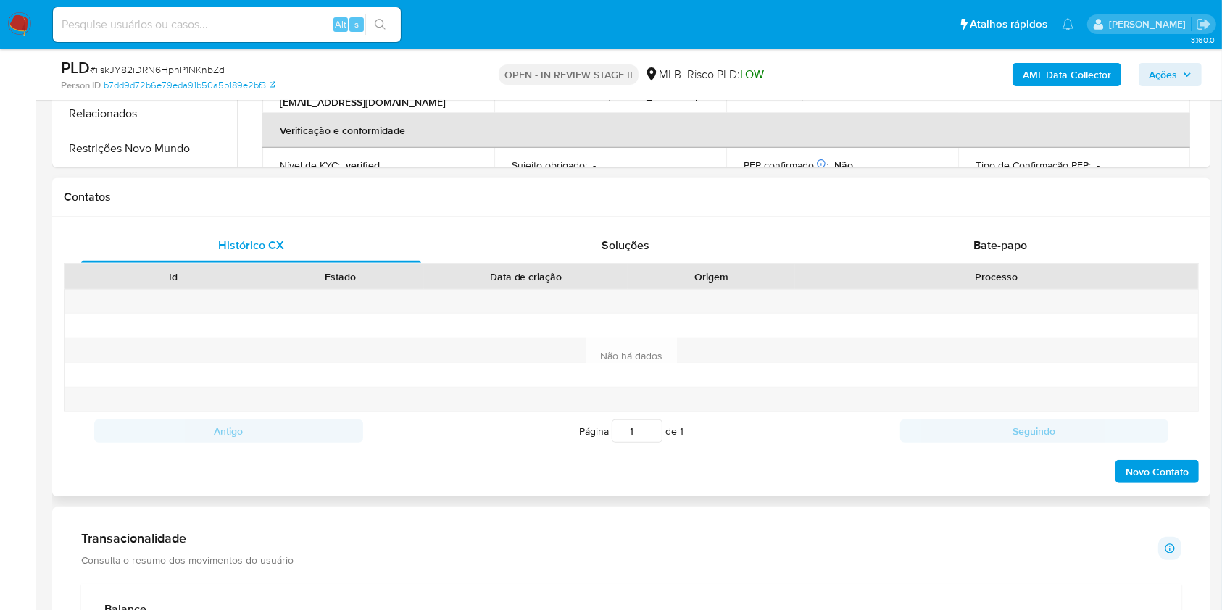
scroll to position [1063, 0]
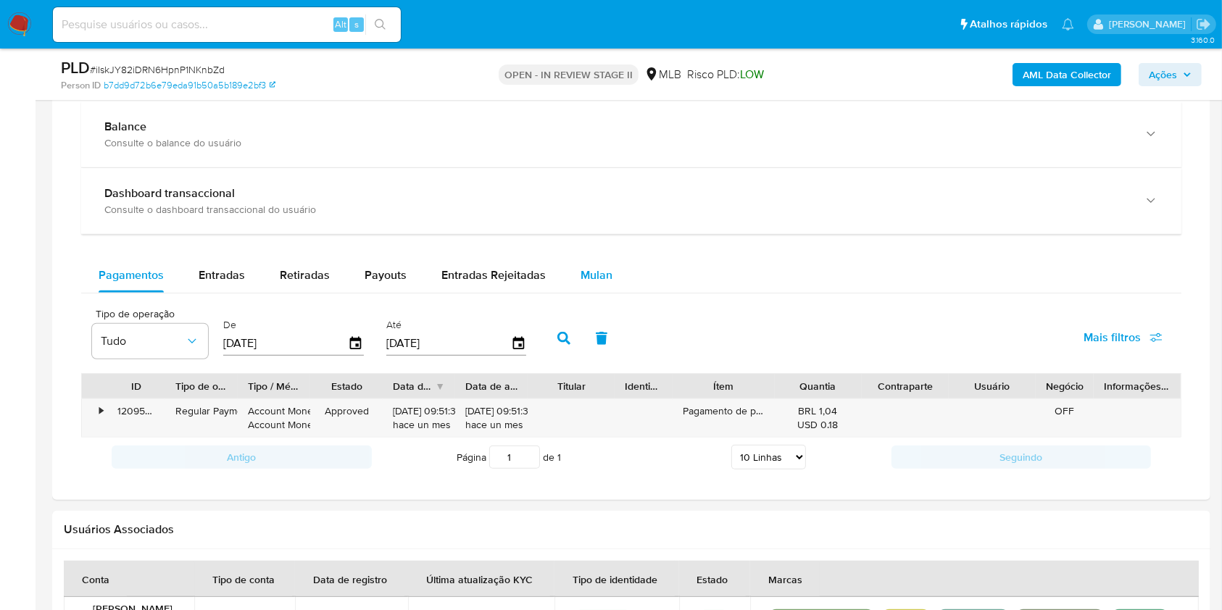
click at [568, 268] on button "Mulan" at bounding box center [596, 275] width 67 height 35
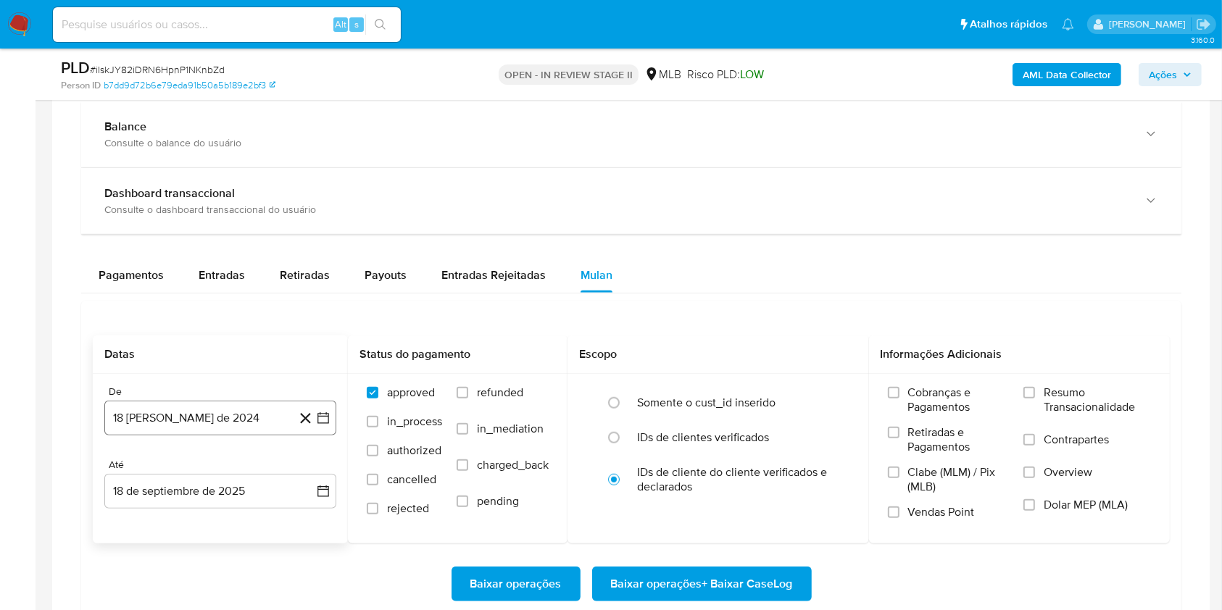
click at [173, 426] on button "18 [PERSON_NAME] de 2024" at bounding box center [220, 418] width 232 height 35
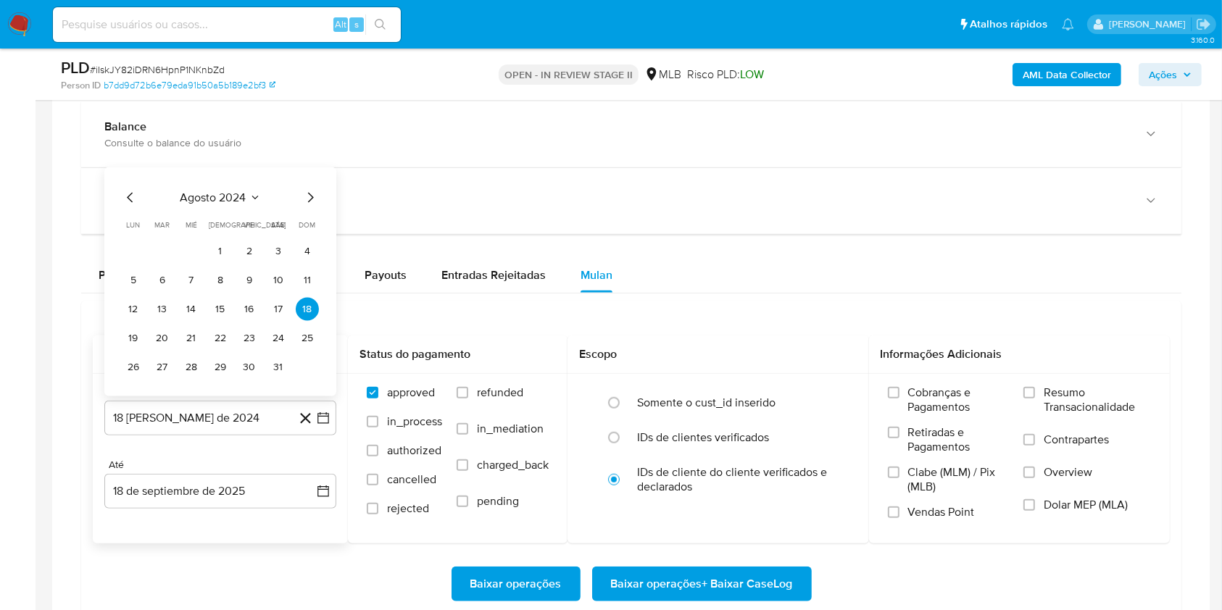
click at [203, 186] on div "agosto 2024 agosto 2024 lun lunes mar martes mié miércoles jue jueves vie viern…" at bounding box center [220, 281] width 232 height 229
click at [211, 191] on span "agosto 2024" at bounding box center [214, 198] width 66 height 15
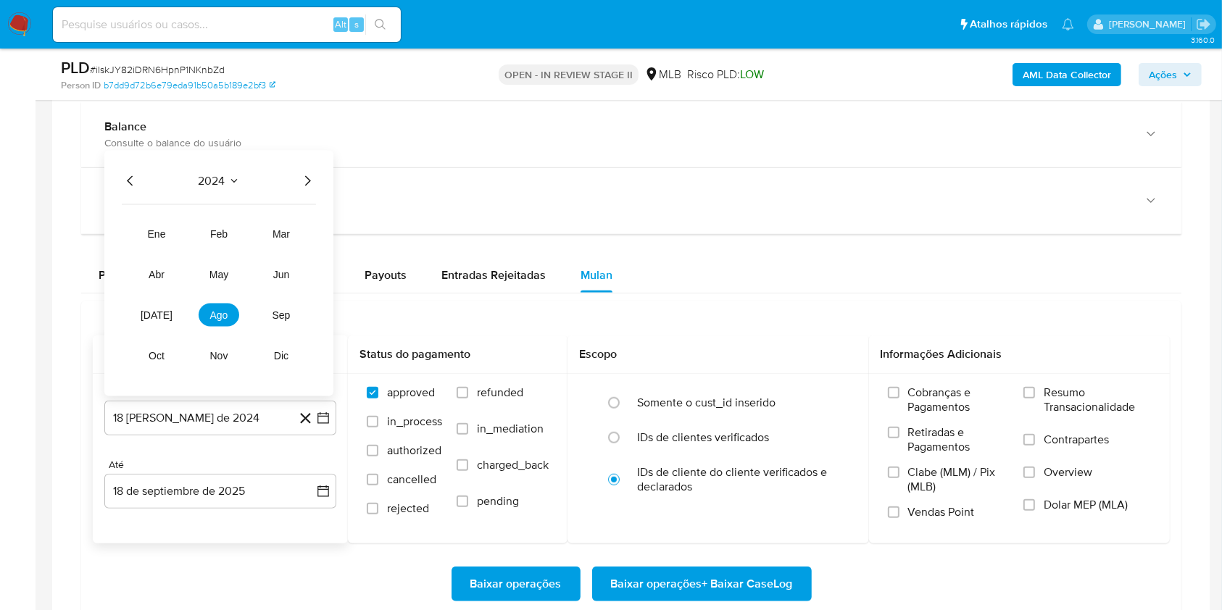
click at [310, 185] on icon "Año siguiente" at bounding box center [307, 181] width 17 height 17
click at [157, 316] on span "[DATE]" at bounding box center [157, 316] width 32 height 12
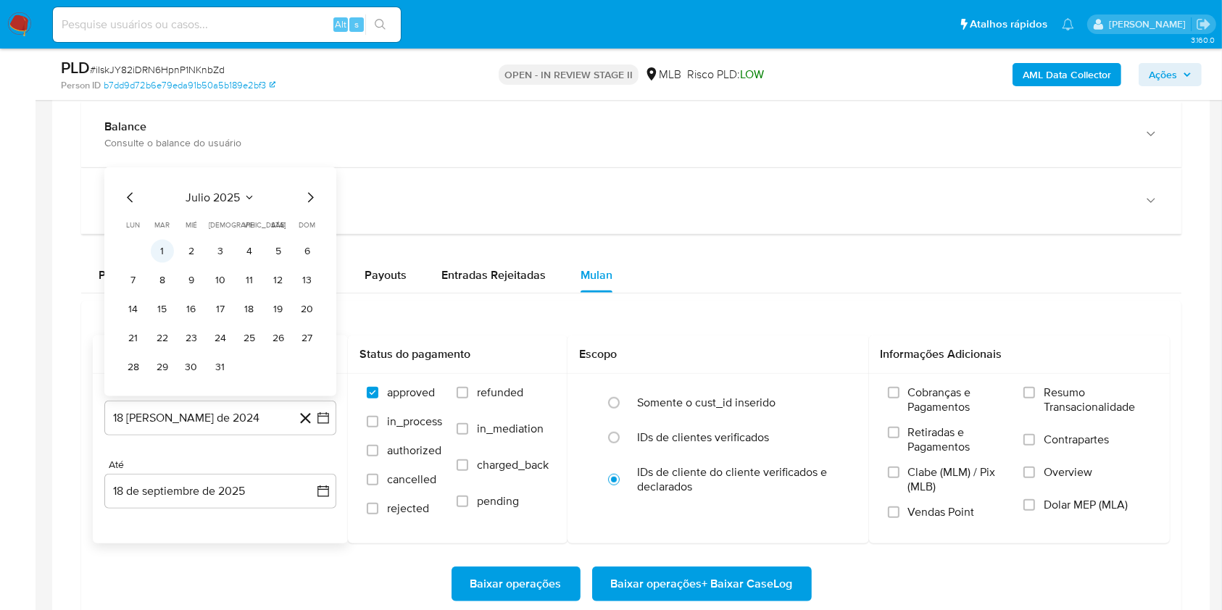
click at [165, 252] on button "1" at bounding box center [162, 251] width 23 height 23
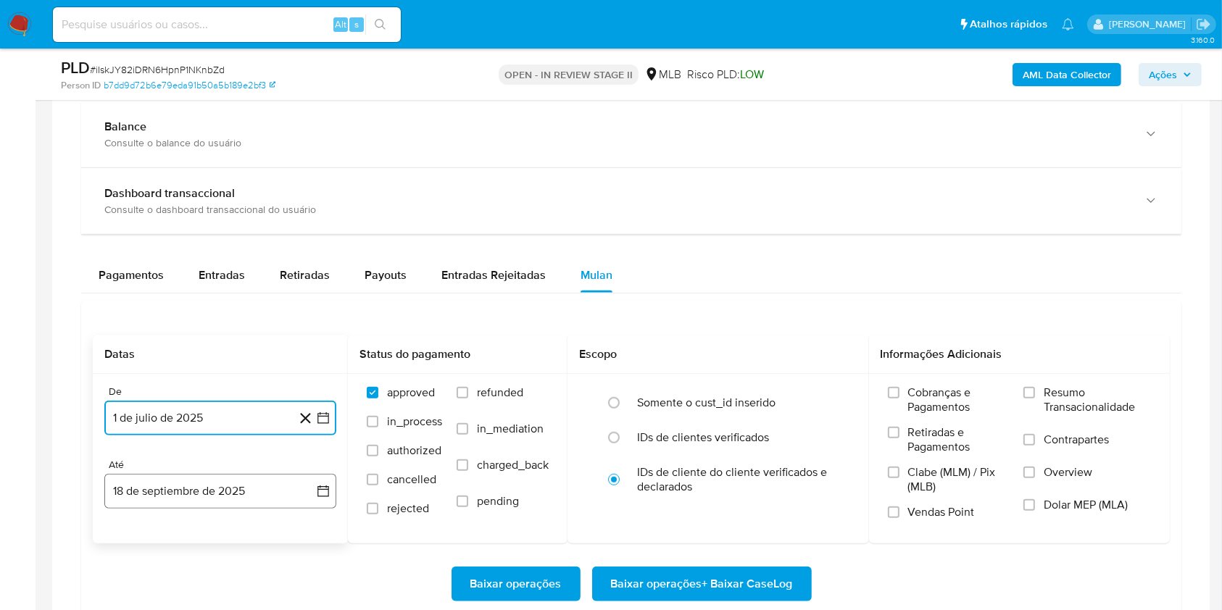
click at [236, 492] on button "18 de septiembre de 2025" at bounding box center [220, 491] width 232 height 35
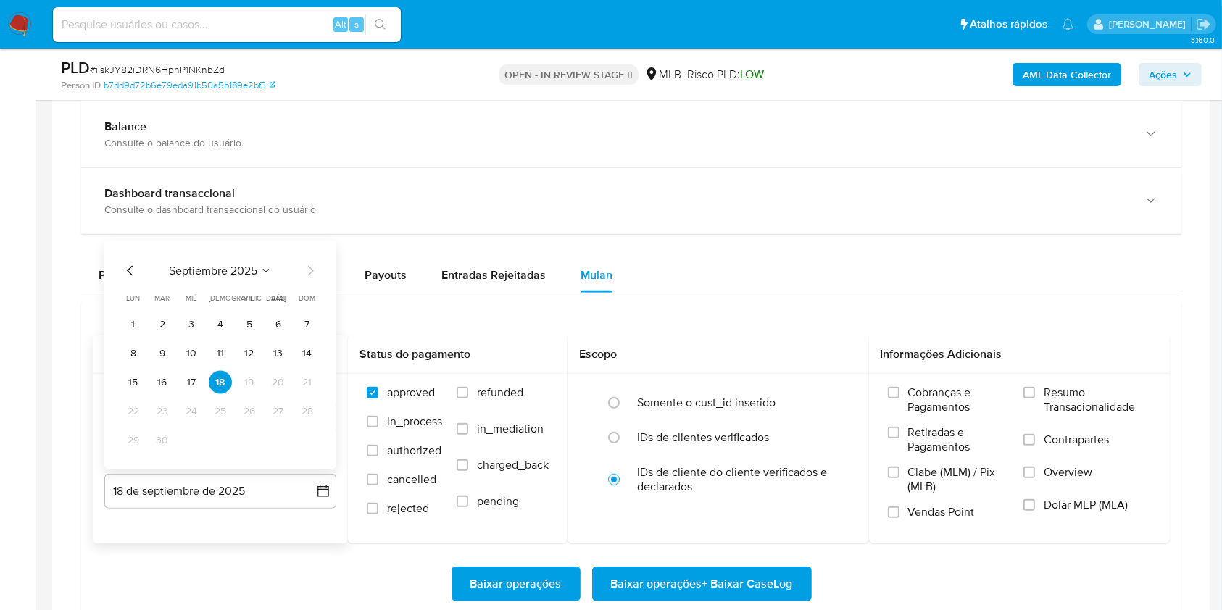
click at [157, 371] on button "16" at bounding box center [162, 382] width 23 height 23
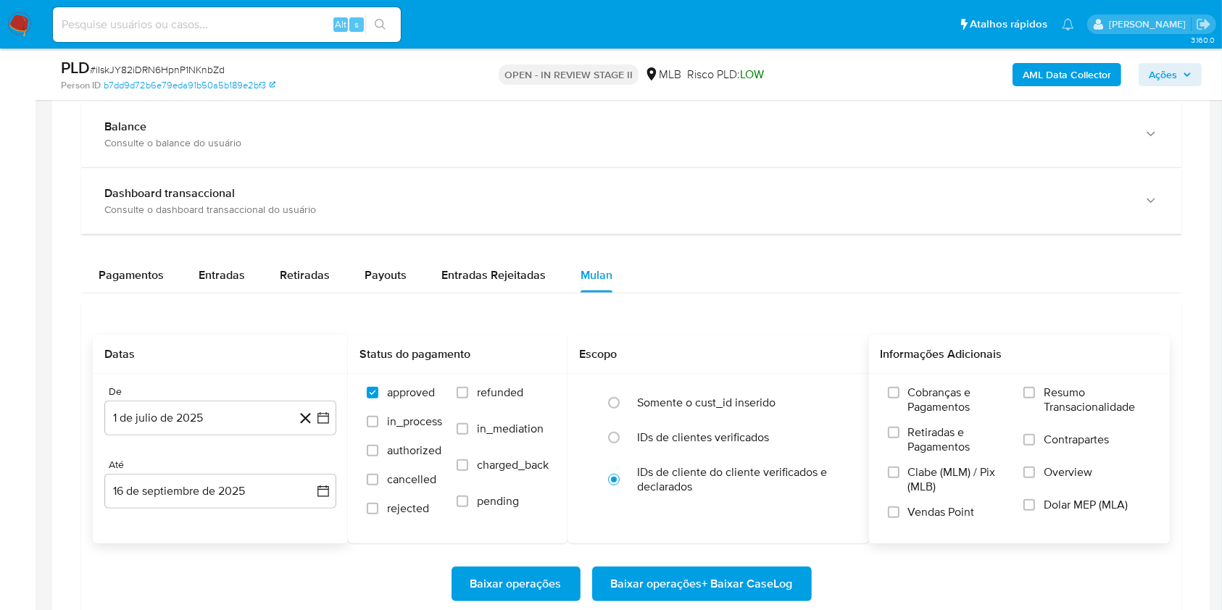
click at [1039, 386] on label "Resumo Transacionalidade" at bounding box center [1088, 409] width 128 height 47
click at [1035, 387] on input "Resumo Transacionalidade" at bounding box center [1030, 393] width 12 height 12
click at [679, 591] on span "Baixar operações + Baixar CaseLog" at bounding box center [702, 584] width 182 height 32
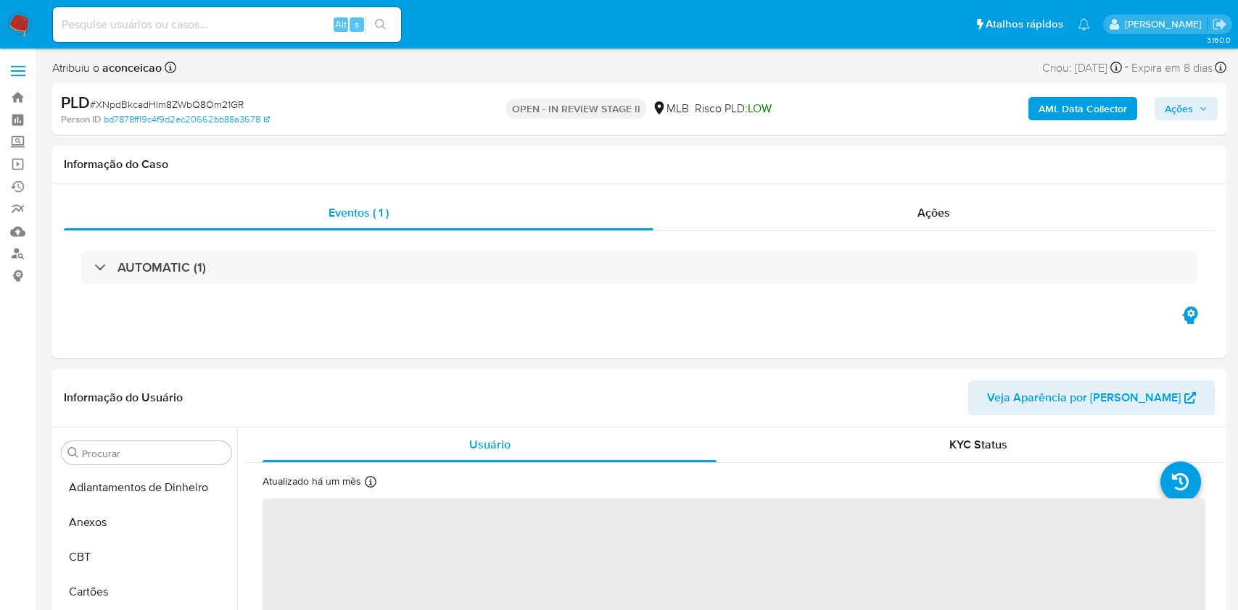
select select "10"
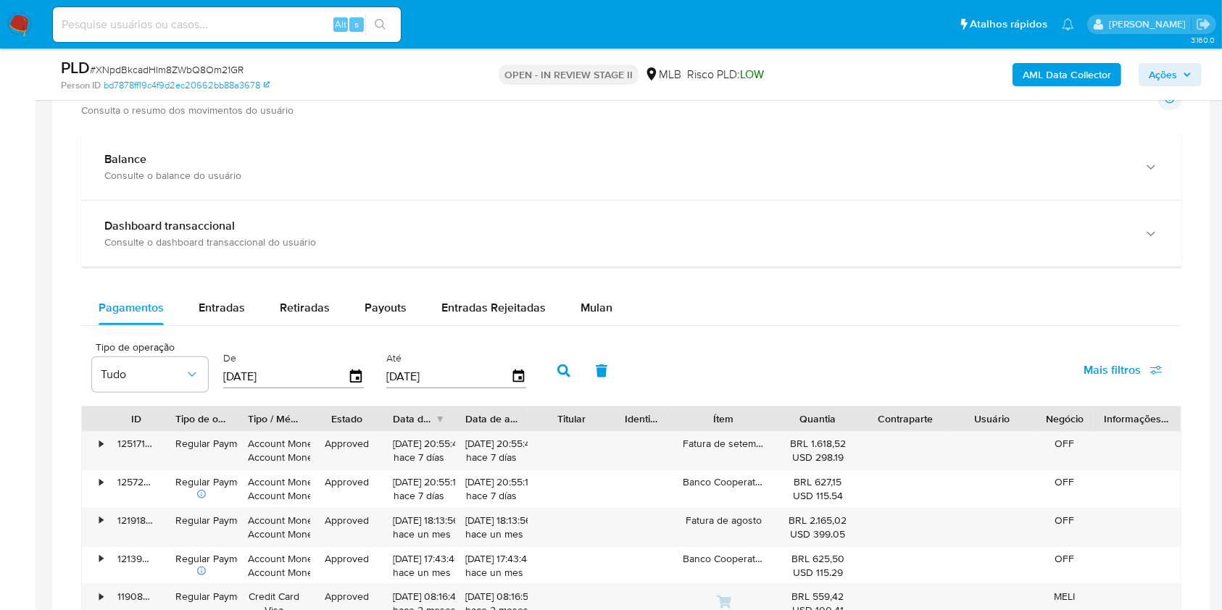
scroll to position [870, 0]
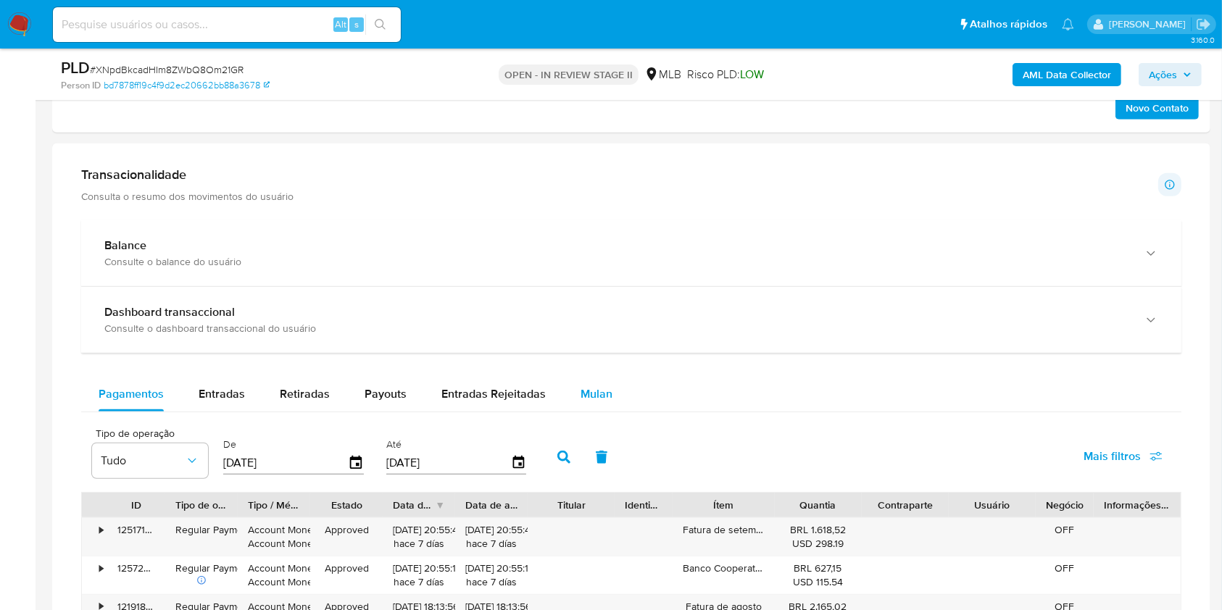
click at [592, 392] on span "Mulan" at bounding box center [597, 394] width 32 height 17
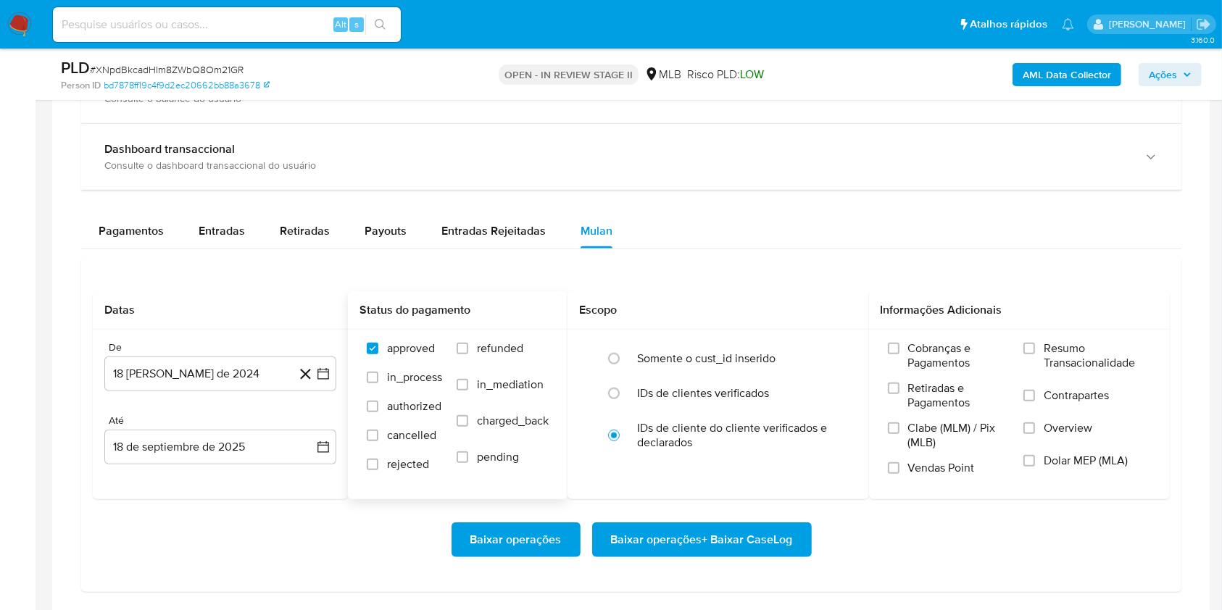
scroll to position [1160, 0]
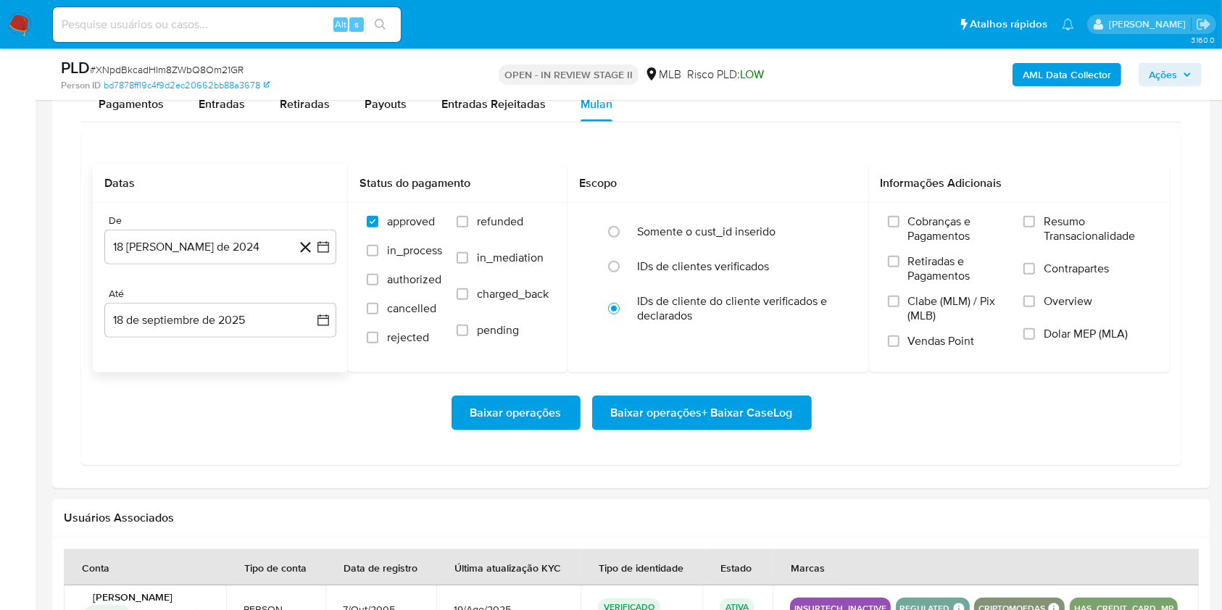
click at [191, 278] on div "De 18 [PERSON_NAME] de 2024 [DATE] Até 18 de septiembre de 2025 [DATE]" at bounding box center [220, 288] width 255 height 170
click at [195, 260] on button "18 [PERSON_NAME] de 2024" at bounding box center [220, 247] width 232 height 35
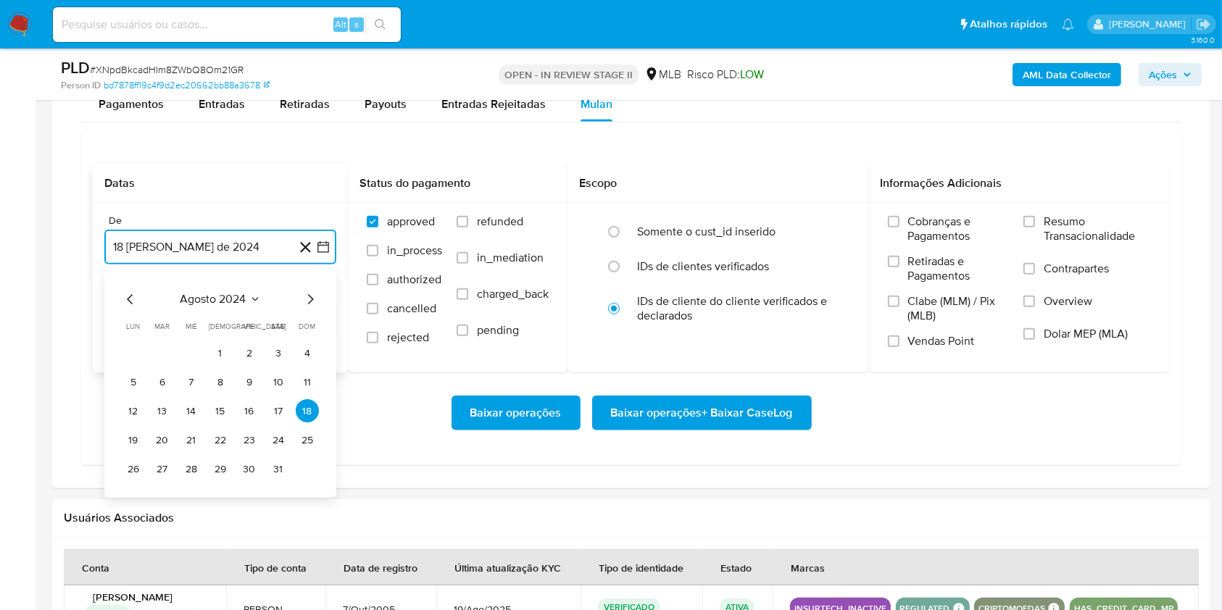
click at [233, 299] on span "agosto 2024" at bounding box center [214, 300] width 66 height 15
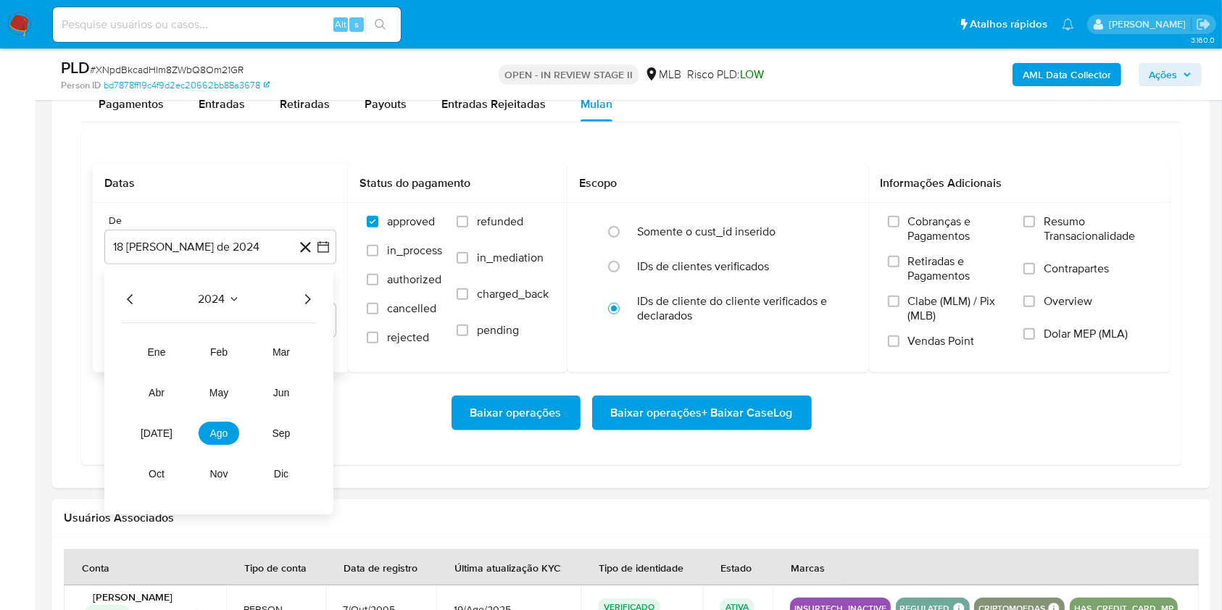
click at [301, 299] on icon "Año siguiente" at bounding box center [307, 299] width 17 height 17
click at [153, 433] on span "[DATE]" at bounding box center [157, 435] width 32 height 12
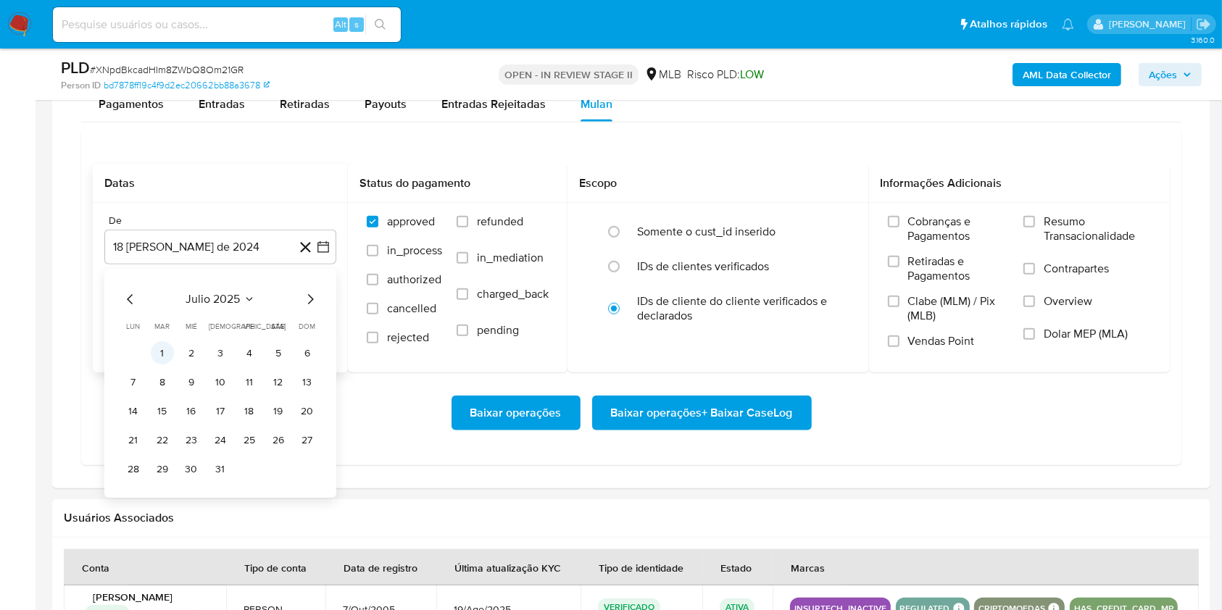
click at [166, 361] on button "1" at bounding box center [162, 353] width 23 height 23
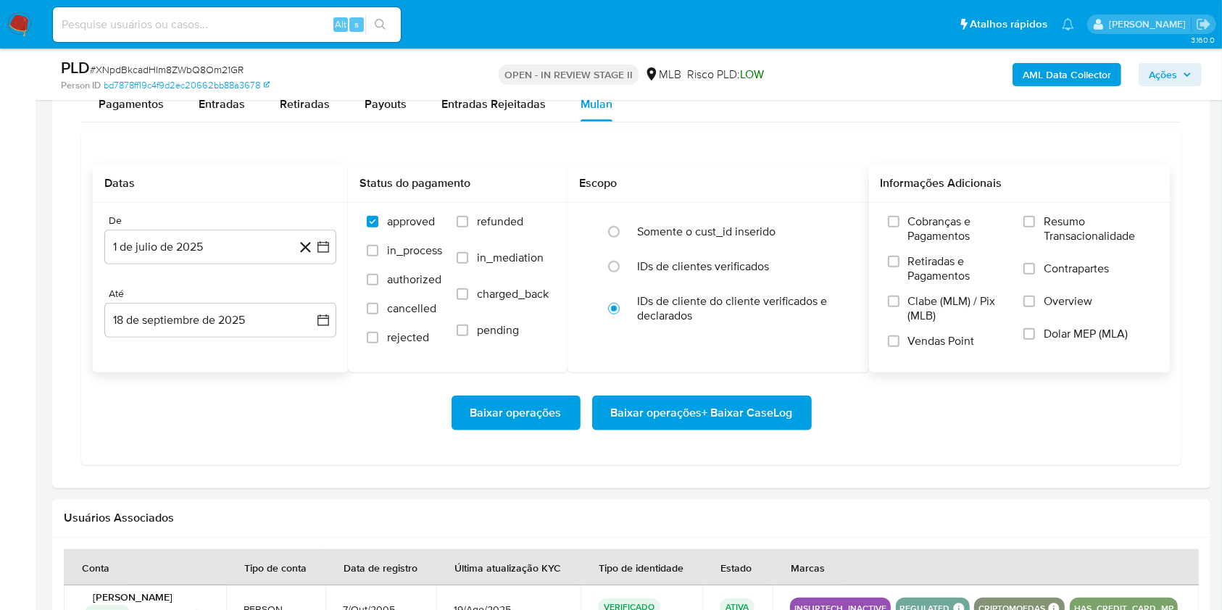
click at [1028, 236] on label "Resumo Transacionalidade" at bounding box center [1088, 238] width 128 height 47
click at [1028, 228] on input "Resumo Transacionalidade" at bounding box center [1030, 222] width 12 height 12
click at [254, 328] on button "18 de septiembre de 2025" at bounding box center [220, 320] width 232 height 35
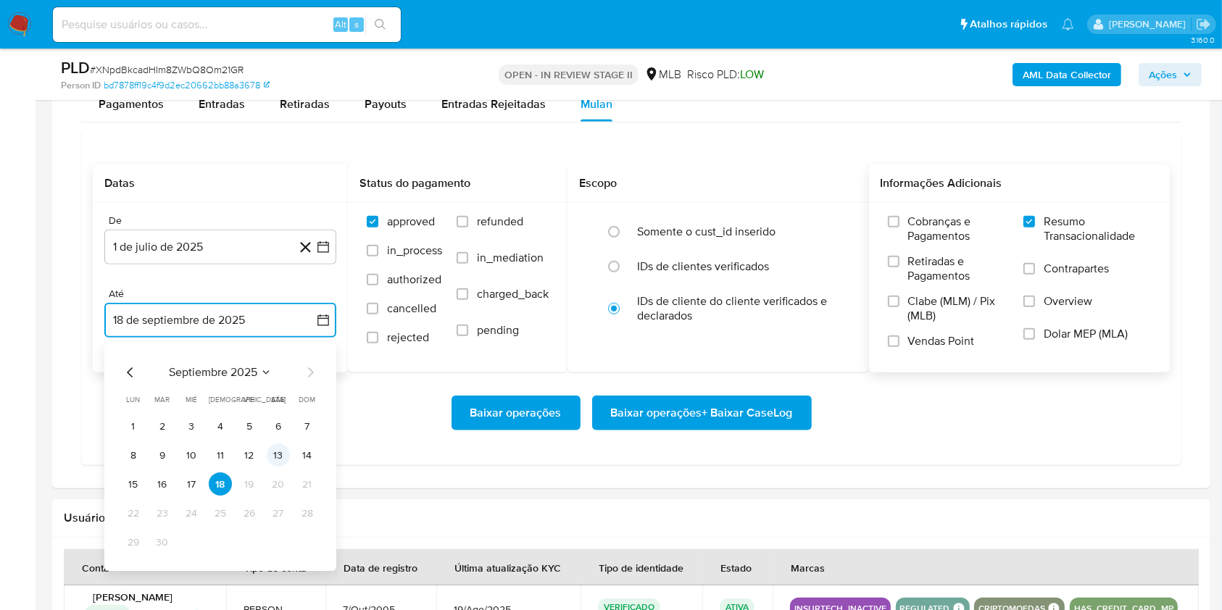
click at [275, 455] on button "13" at bounding box center [278, 455] width 23 height 23
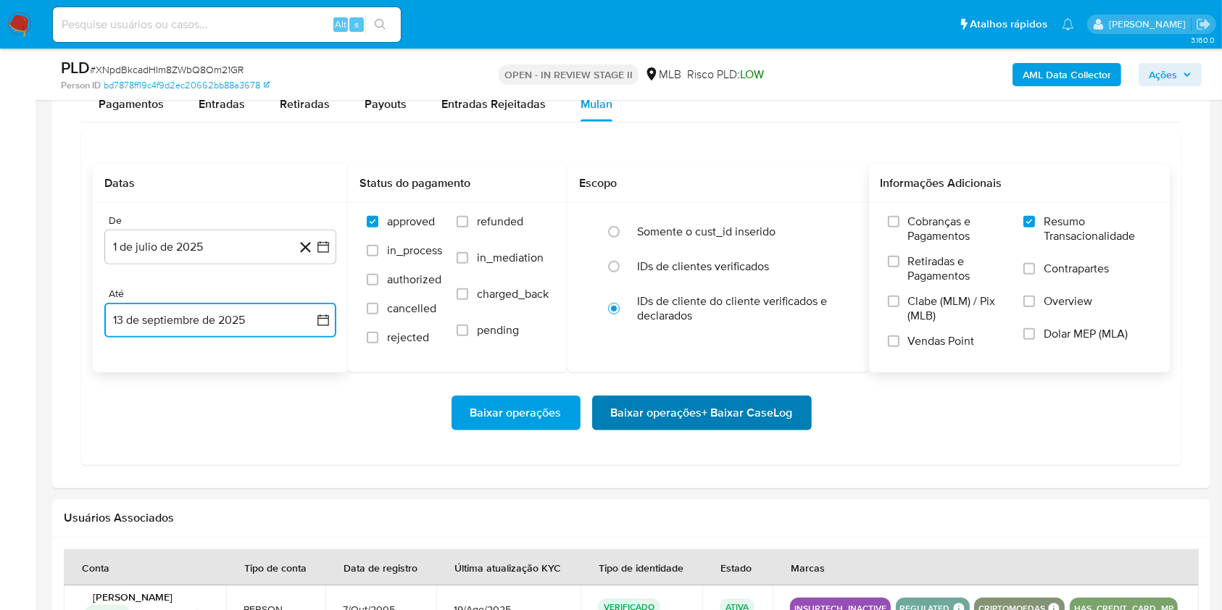
click at [659, 405] on span "Baixar operações + Baixar CaseLog" at bounding box center [702, 413] width 182 height 32
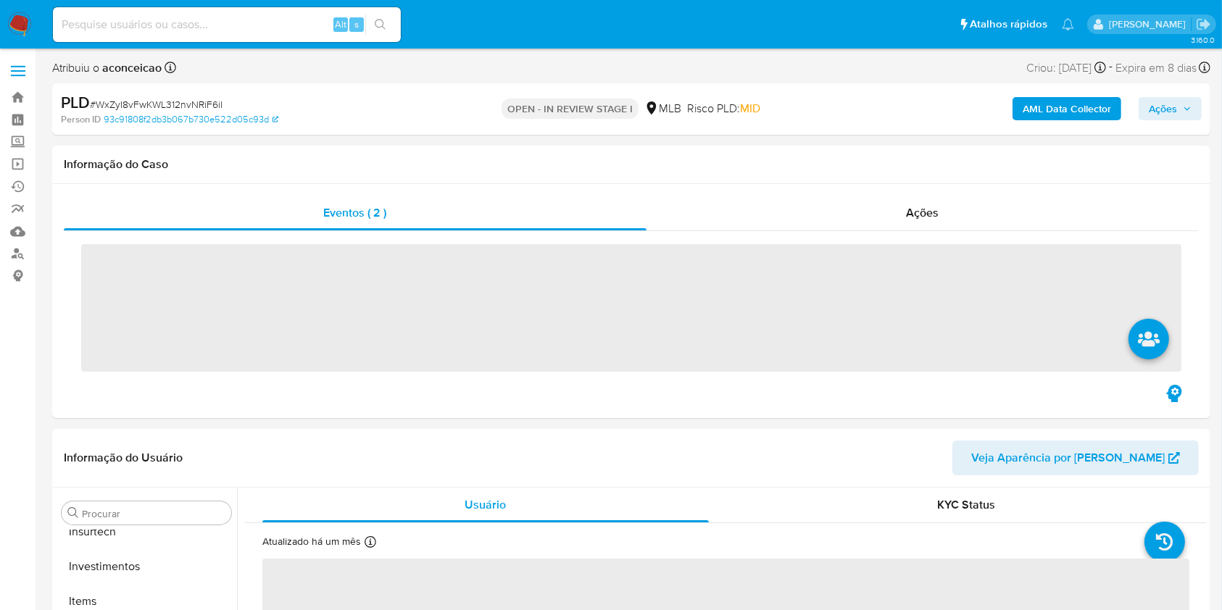
scroll to position [682, 0]
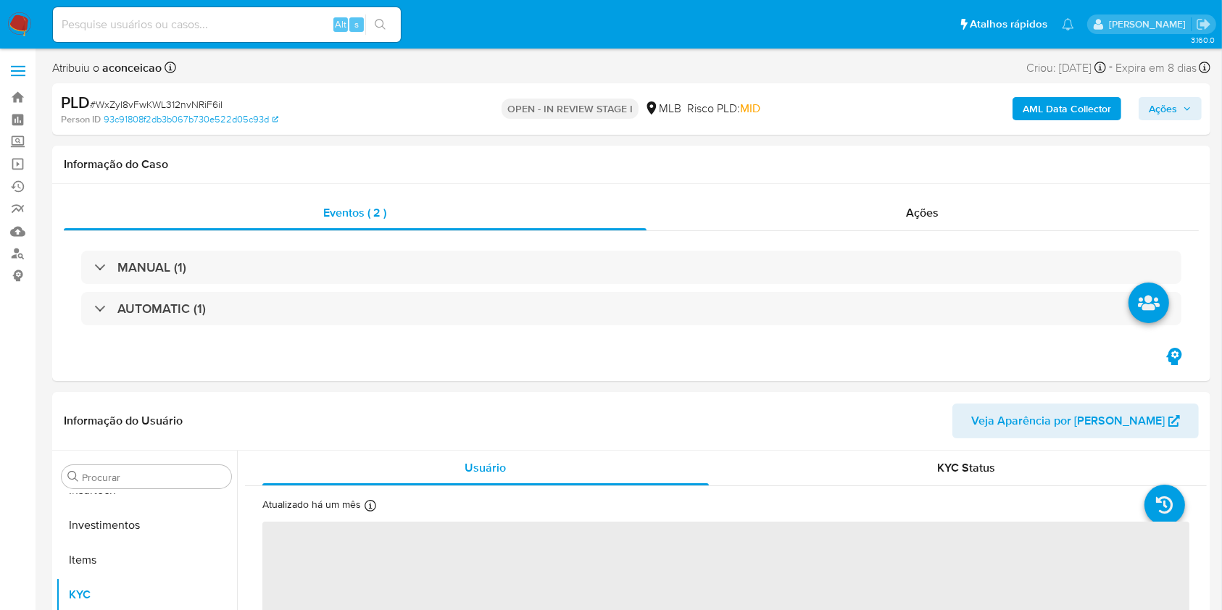
select select "10"
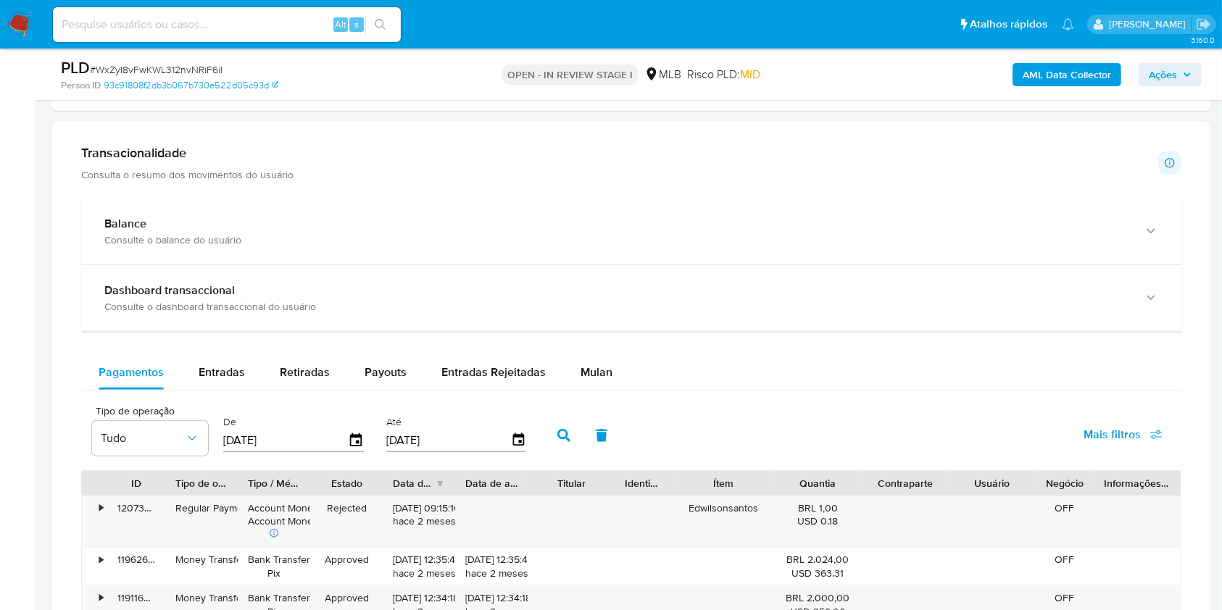
scroll to position [1160, 0]
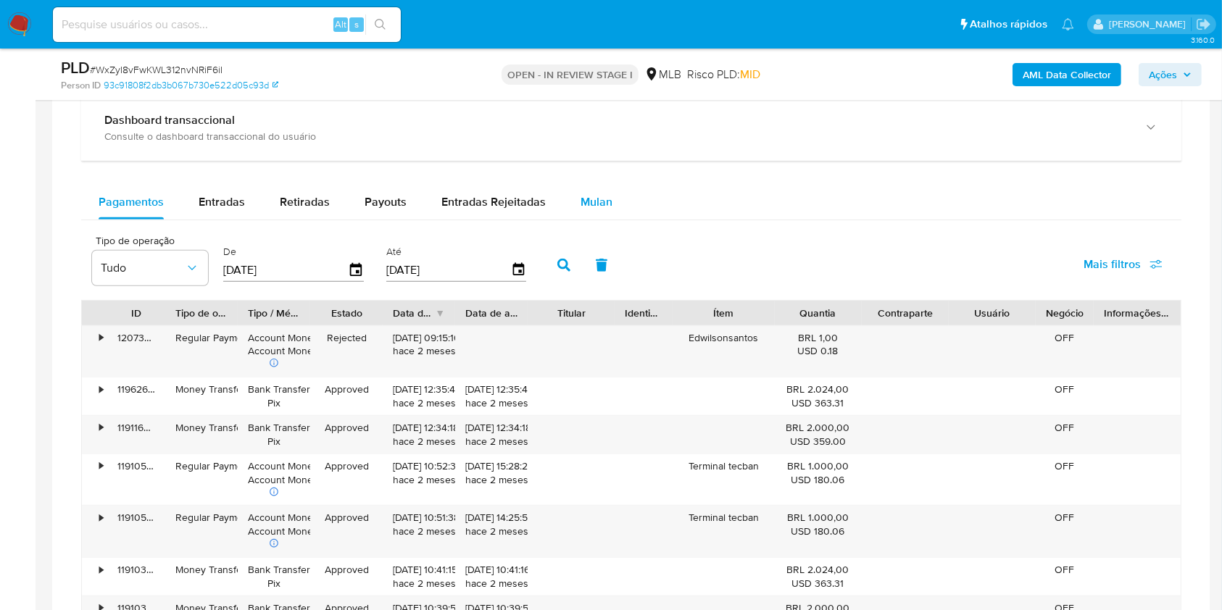
drag, startPoint x: 594, startPoint y: 194, endPoint x: 582, endPoint y: 211, distance: 20.3
click at [593, 194] on span "Mulan" at bounding box center [597, 202] width 32 height 17
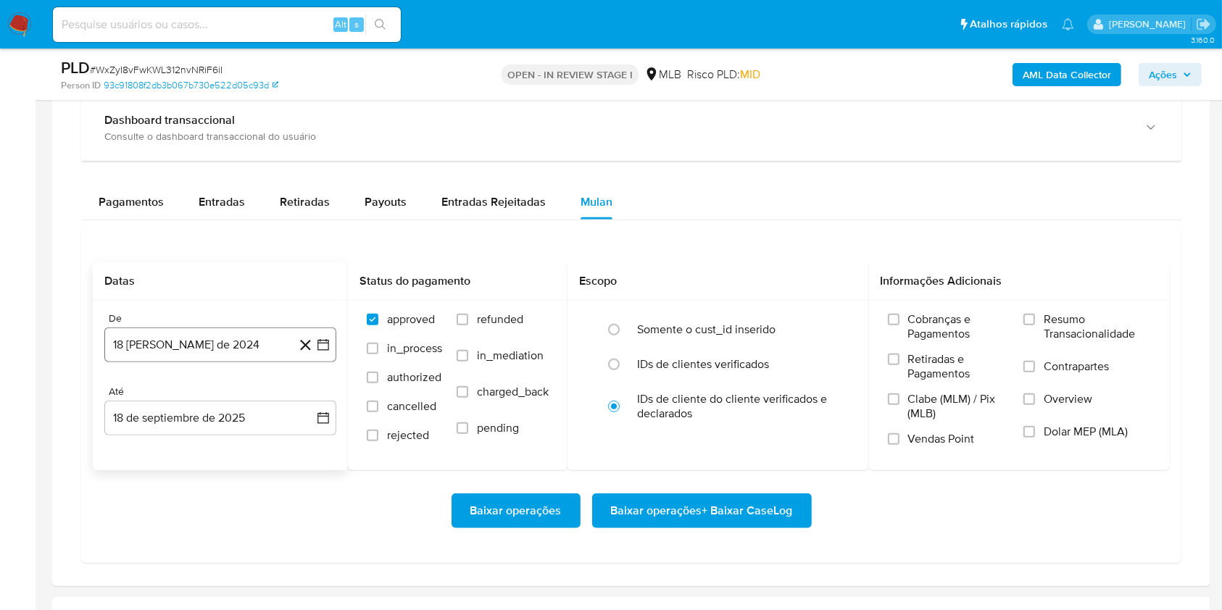
click at [198, 360] on button "18 [PERSON_NAME] de 2024" at bounding box center [220, 345] width 232 height 35
drag, startPoint x: 222, startPoint y: 405, endPoint x: 242, endPoint y: 397, distance: 21.6
click at [225, 403] on div "agosto 2024" at bounding box center [220, 397] width 197 height 17
click at [249, 399] on icon "Seleccionar mes y año" at bounding box center [255, 398] width 12 height 12
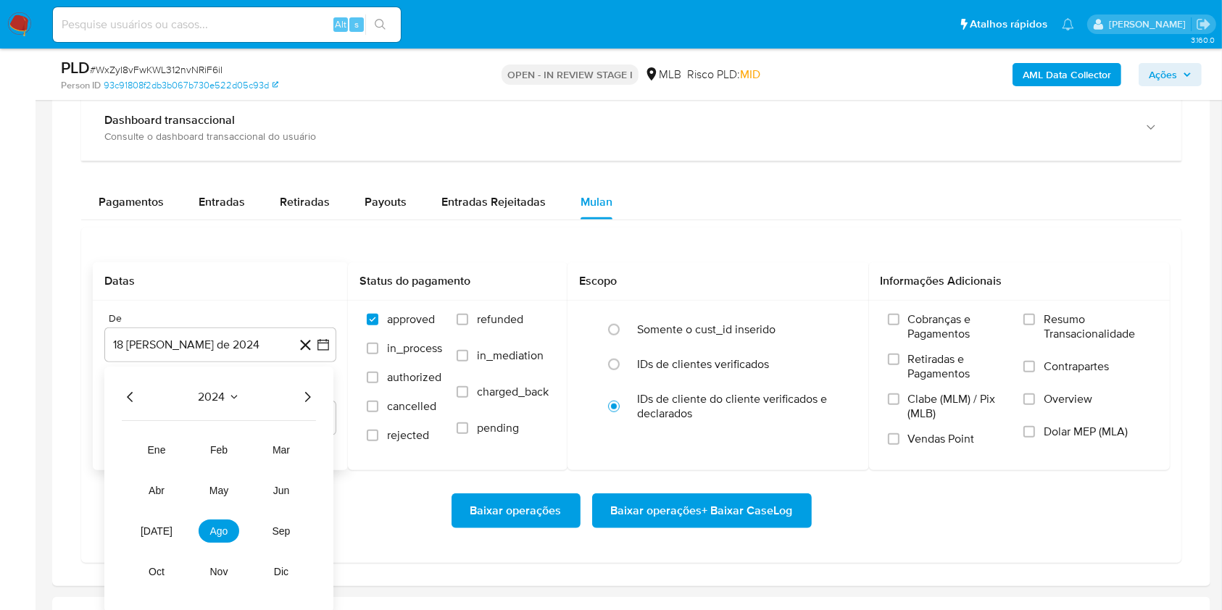
click at [302, 397] on icon "Año siguiente" at bounding box center [307, 397] width 17 height 17
click at [152, 536] on span "[DATE]" at bounding box center [157, 532] width 32 height 12
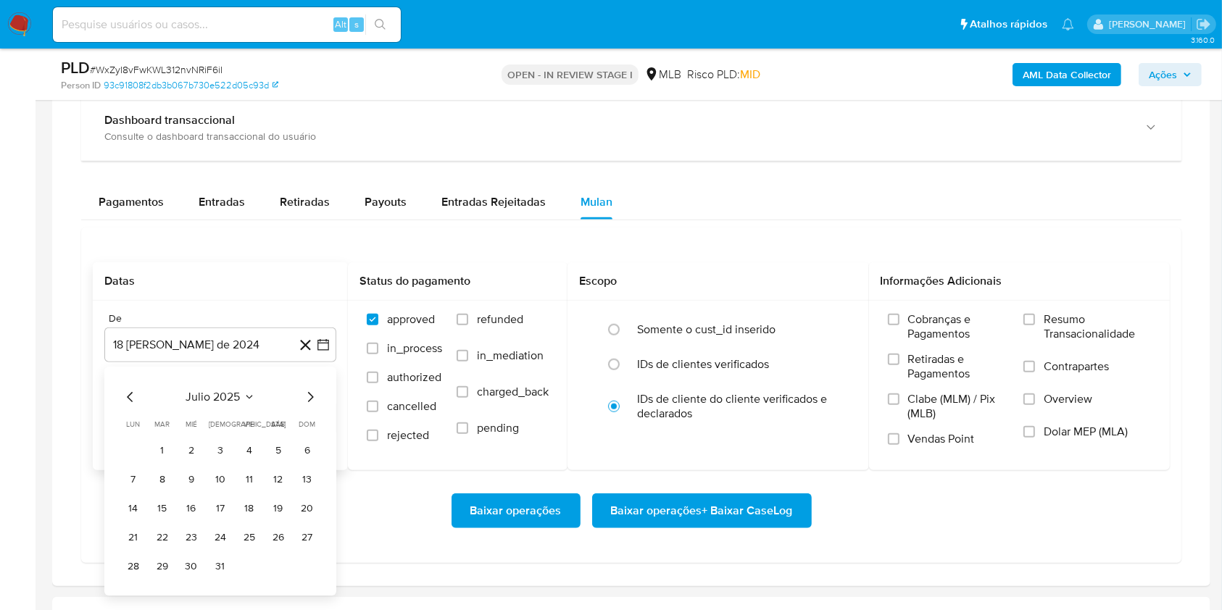
drag, startPoint x: 165, startPoint y: 452, endPoint x: 174, endPoint y: 455, distance: 9.9
click at [162, 452] on button "1" at bounding box center [162, 450] width 23 height 23
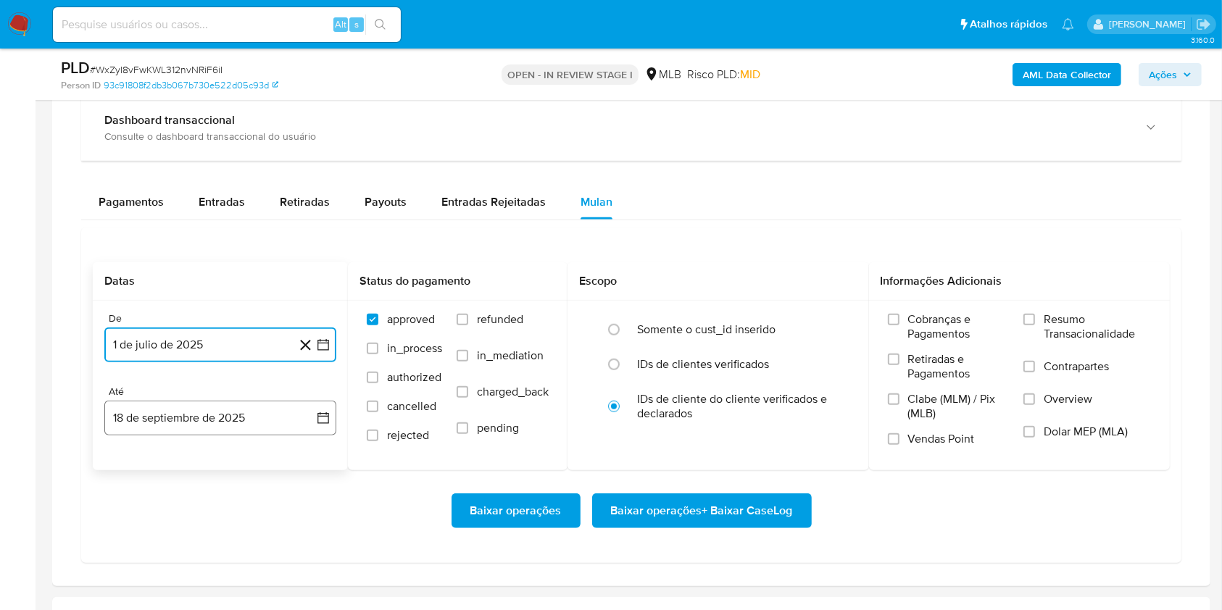
drag, startPoint x: 205, startPoint y: 423, endPoint x: 218, endPoint y: 430, distance: 14.9
click at [205, 423] on button "18 de septiembre de 2025" at bounding box center [220, 418] width 232 height 35
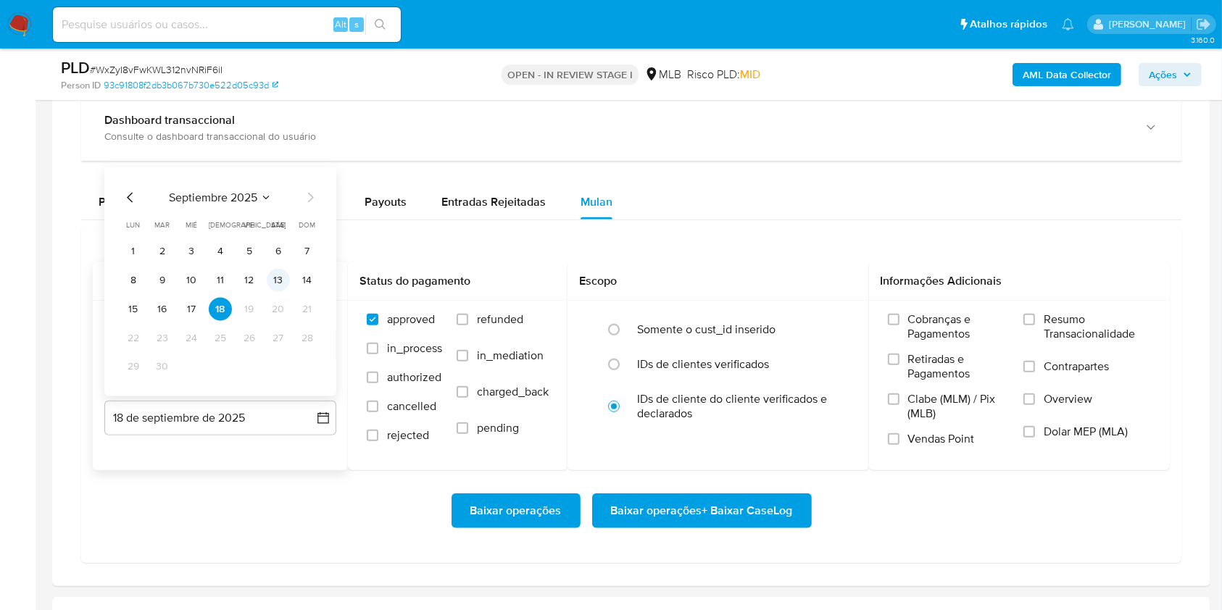
click at [274, 277] on button "13" at bounding box center [278, 279] width 23 height 23
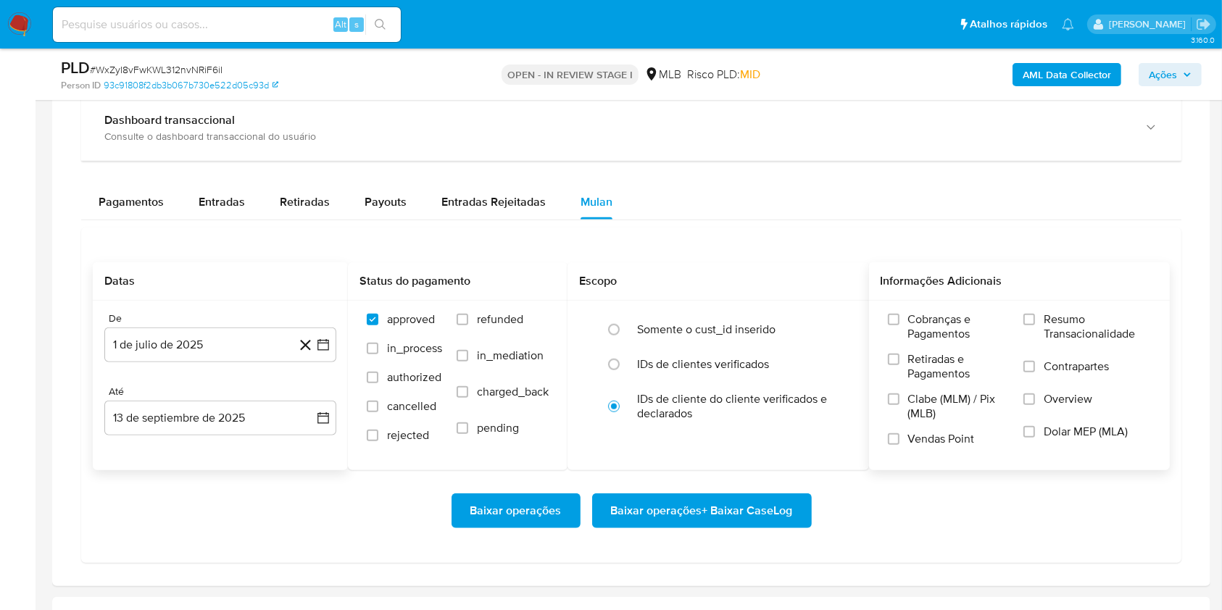
click at [1056, 318] on span "Resumo Transacionalidade" at bounding box center [1097, 326] width 107 height 29
click at [1035, 318] on input "Resumo Transacionalidade" at bounding box center [1030, 320] width 12 height 12
click at [736, 515] on span "Baixar operações + Baixar CaseLog" at bounding box center [702, 511] width 182 height 32
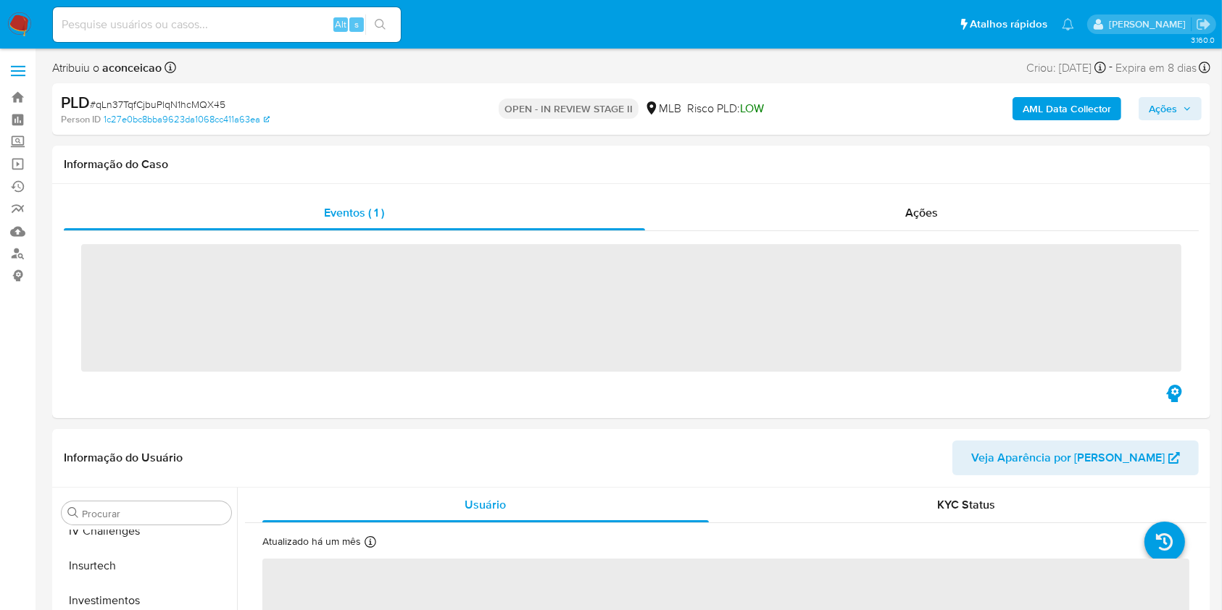
scroll to position [682, 0]
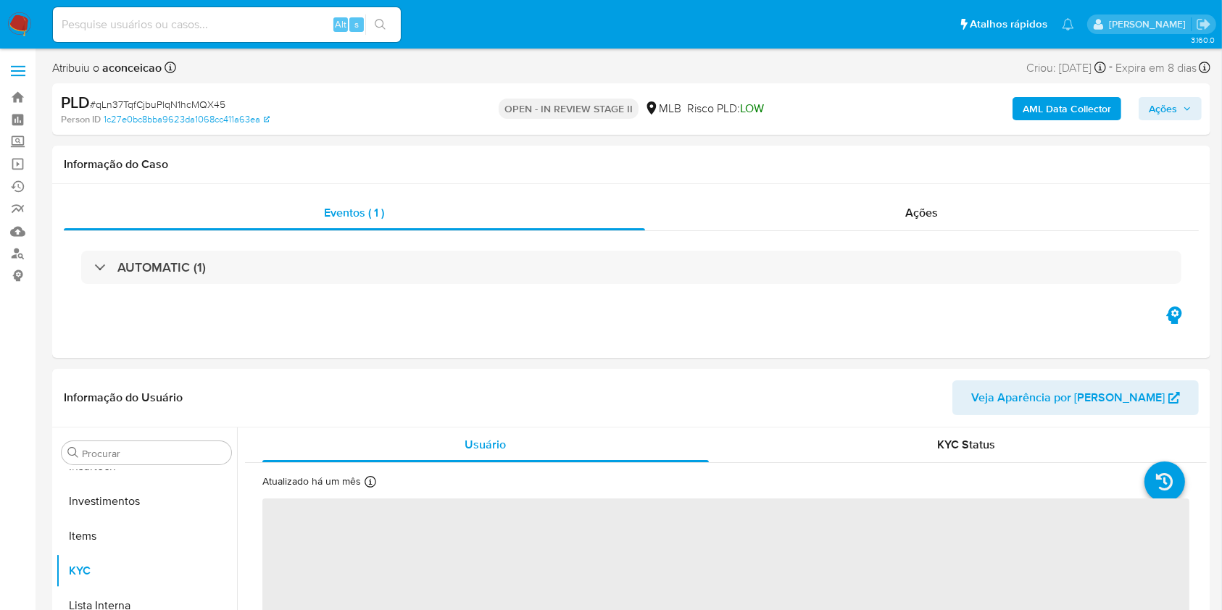
select select "10"
